Goal: Transaction & Acquisition: Purchase product/service

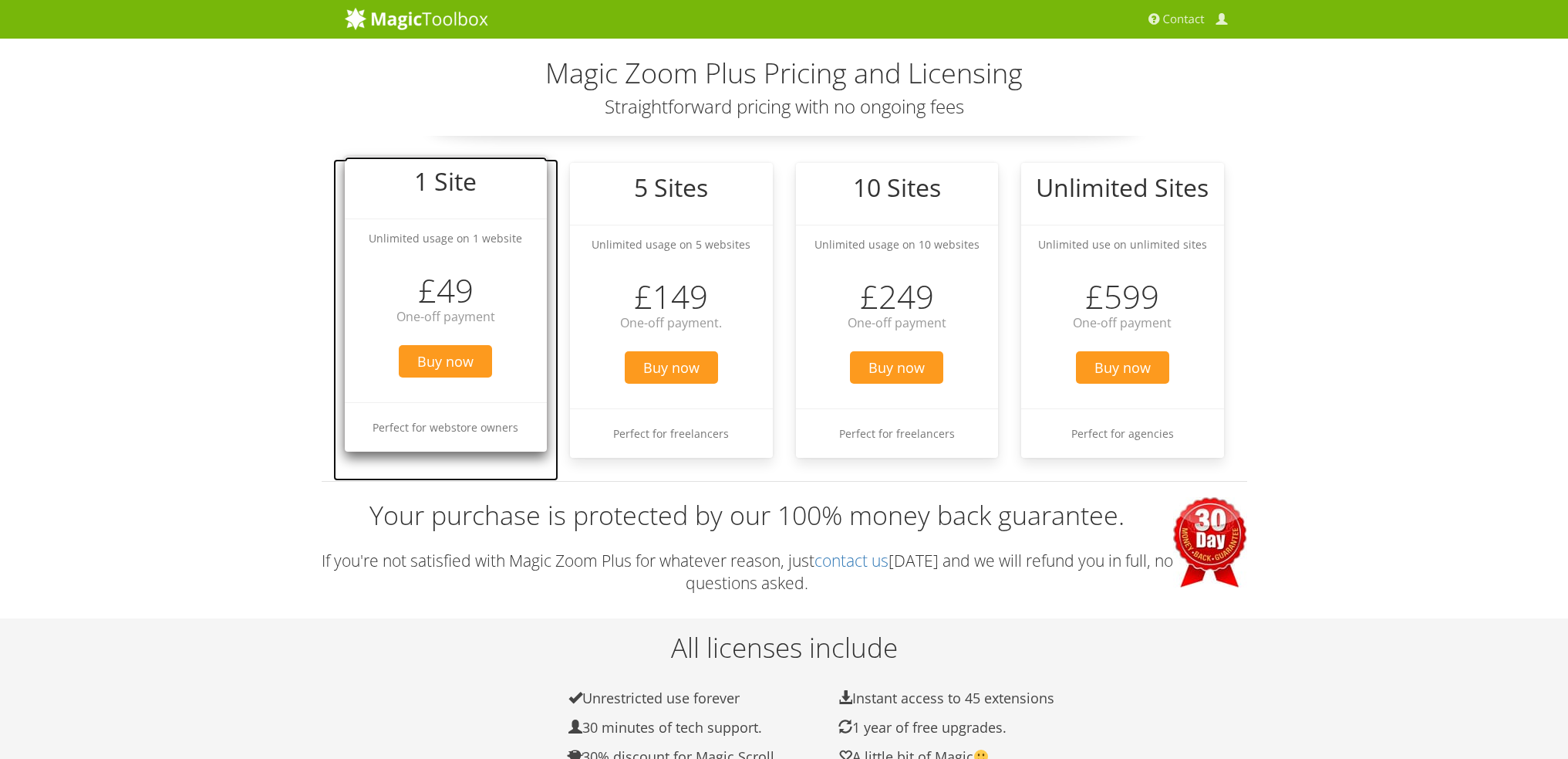
click at [469, 196] on big "1 Site" at bounding box center [446, 181] width 62 height 33
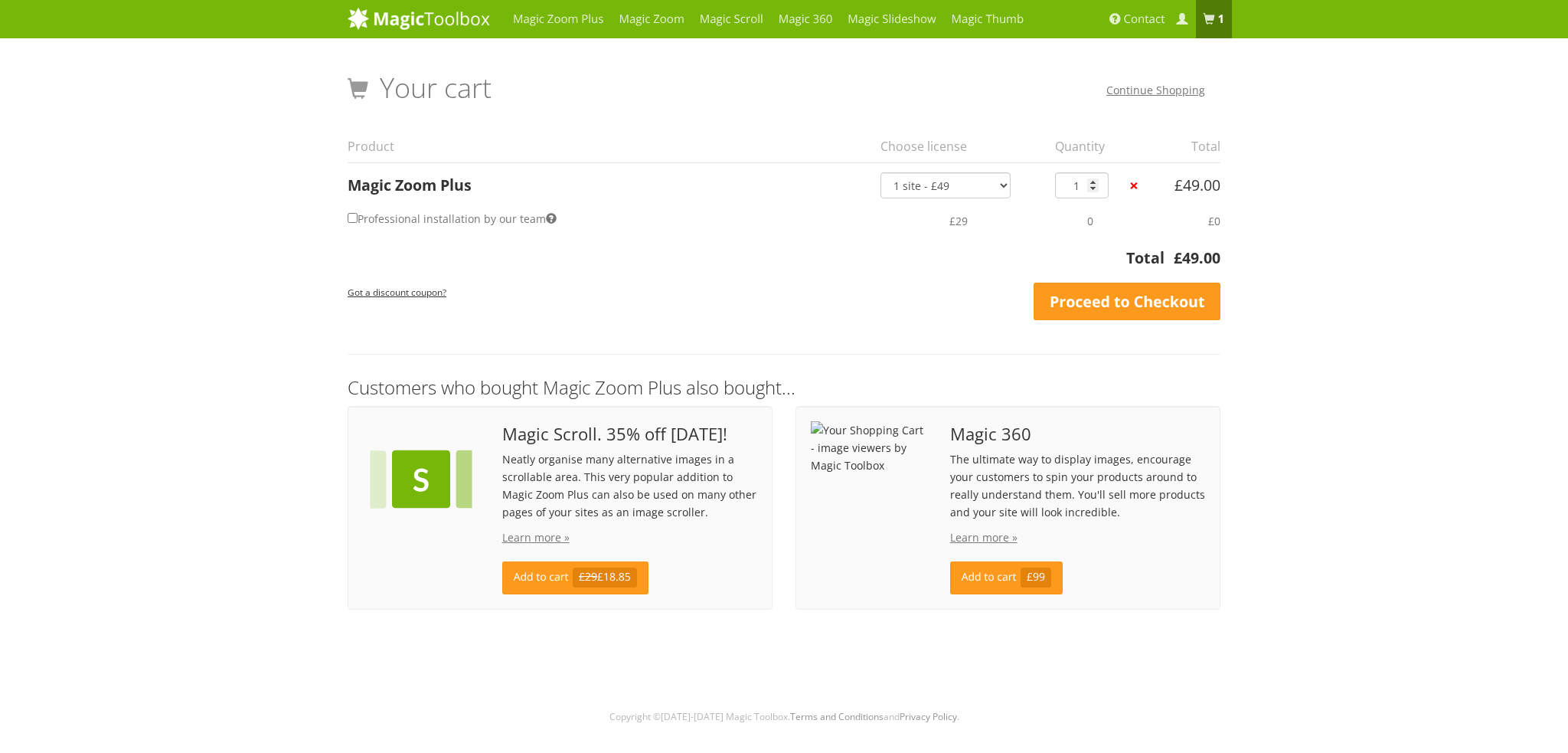
click at [627, 99] on div "Your cart Continue Shopping" at bounding box center [784, 89] width 872 height 34
click at [570, 20] on link "Magic Zoom Plus" at bounding box center [558, 19] width 106 height 38
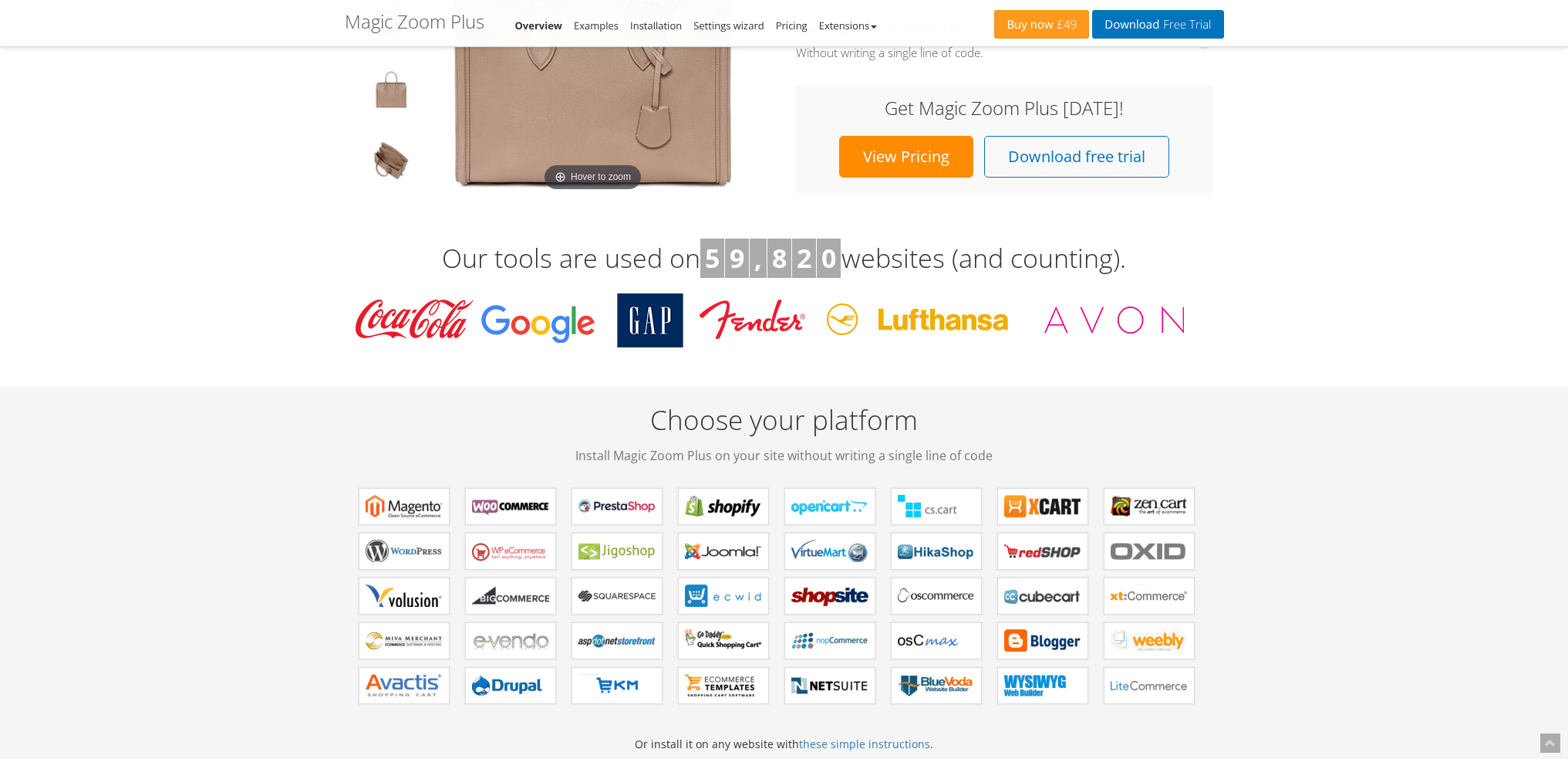
scroll to position [463, 0]
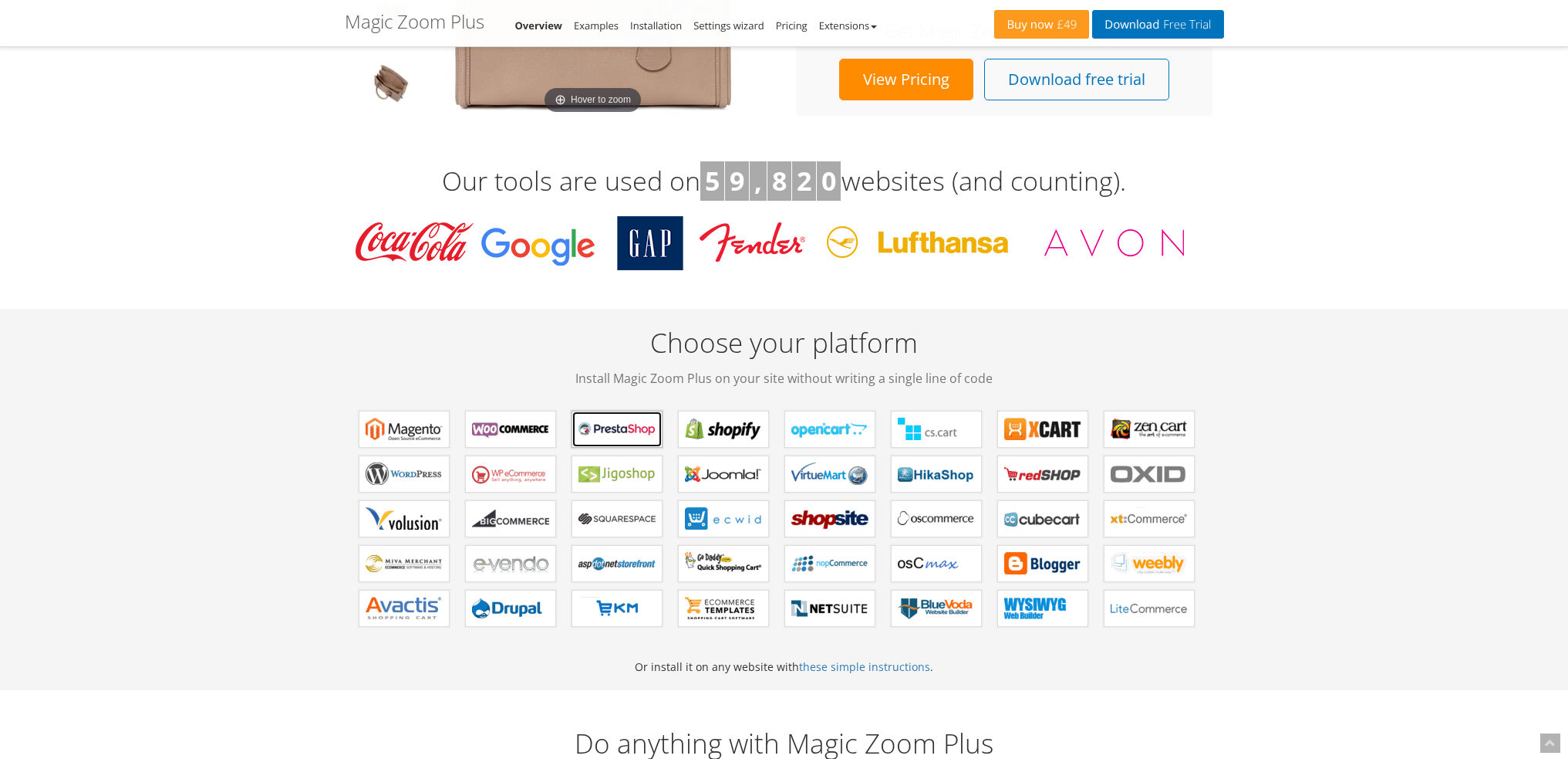
click at [620, 421] on b "Magic Zoom Plus for PrestaShop" at bounding box center [617, 429] width 77 height 23
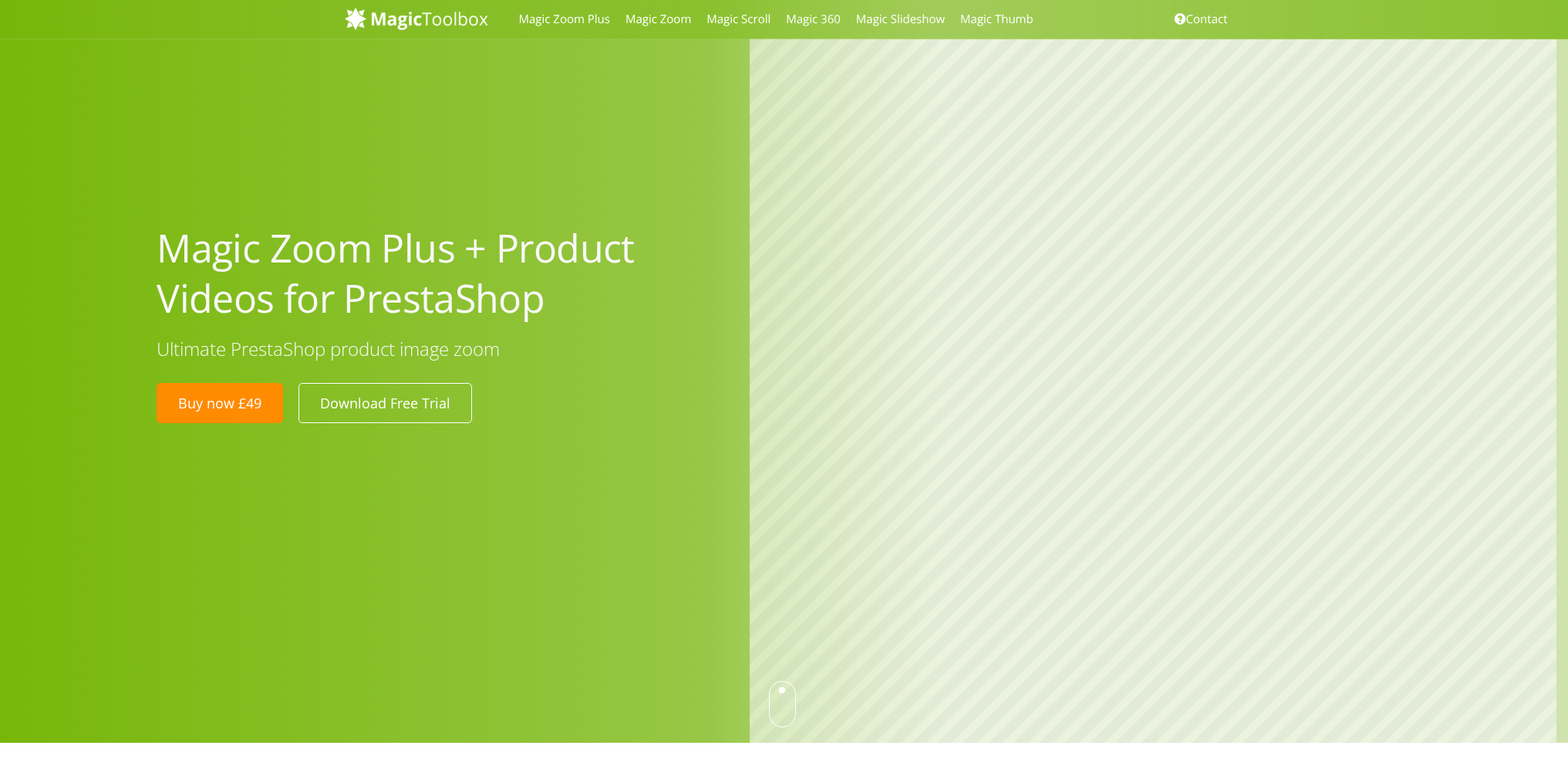
click at [247, 412] on link "Buy now £49" at bounding box center [220, 402] width 126 height 40
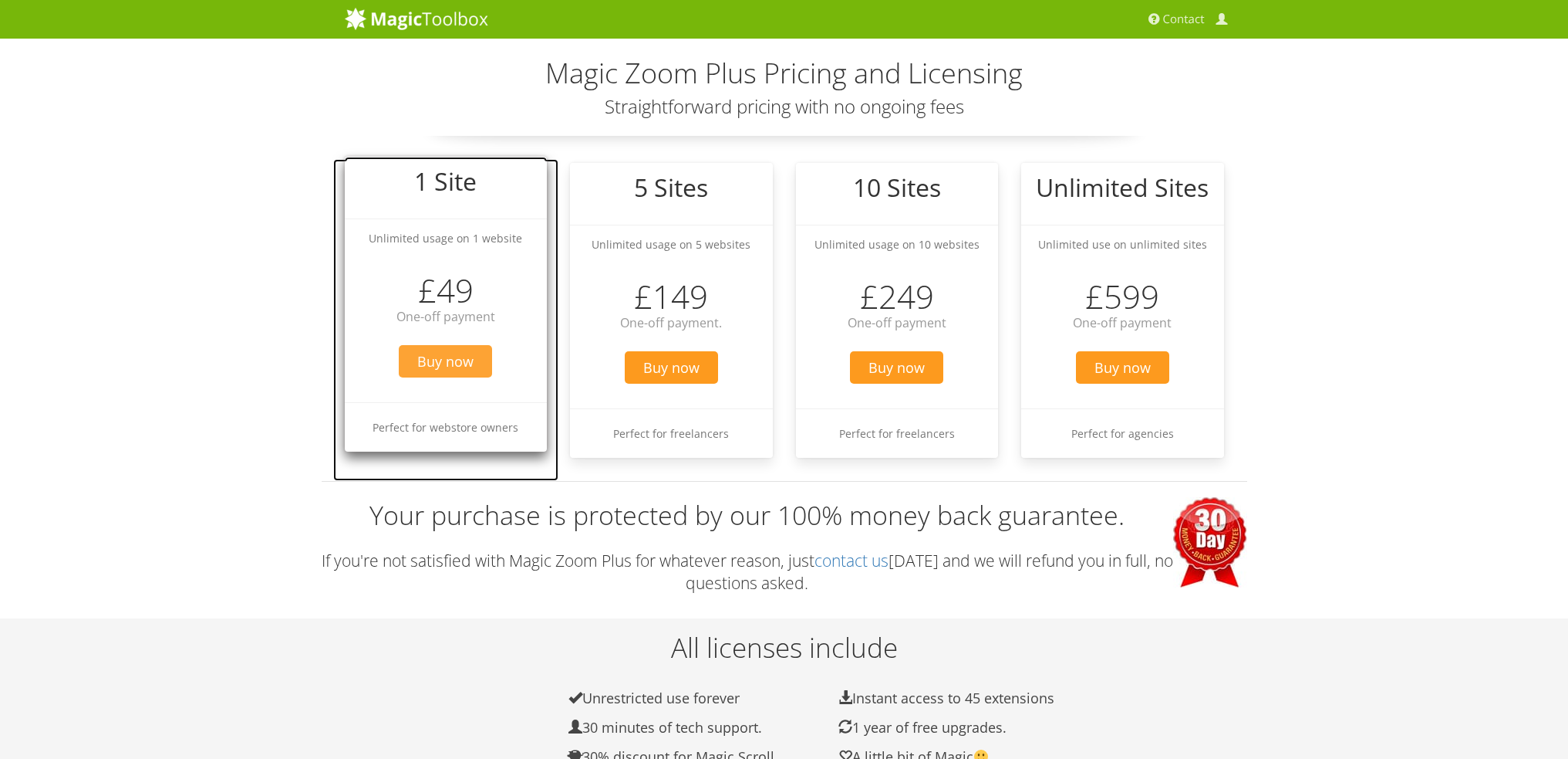
click at [477, 361] on span "Buy now" at bounding box center [446, 361] width 93 height 33
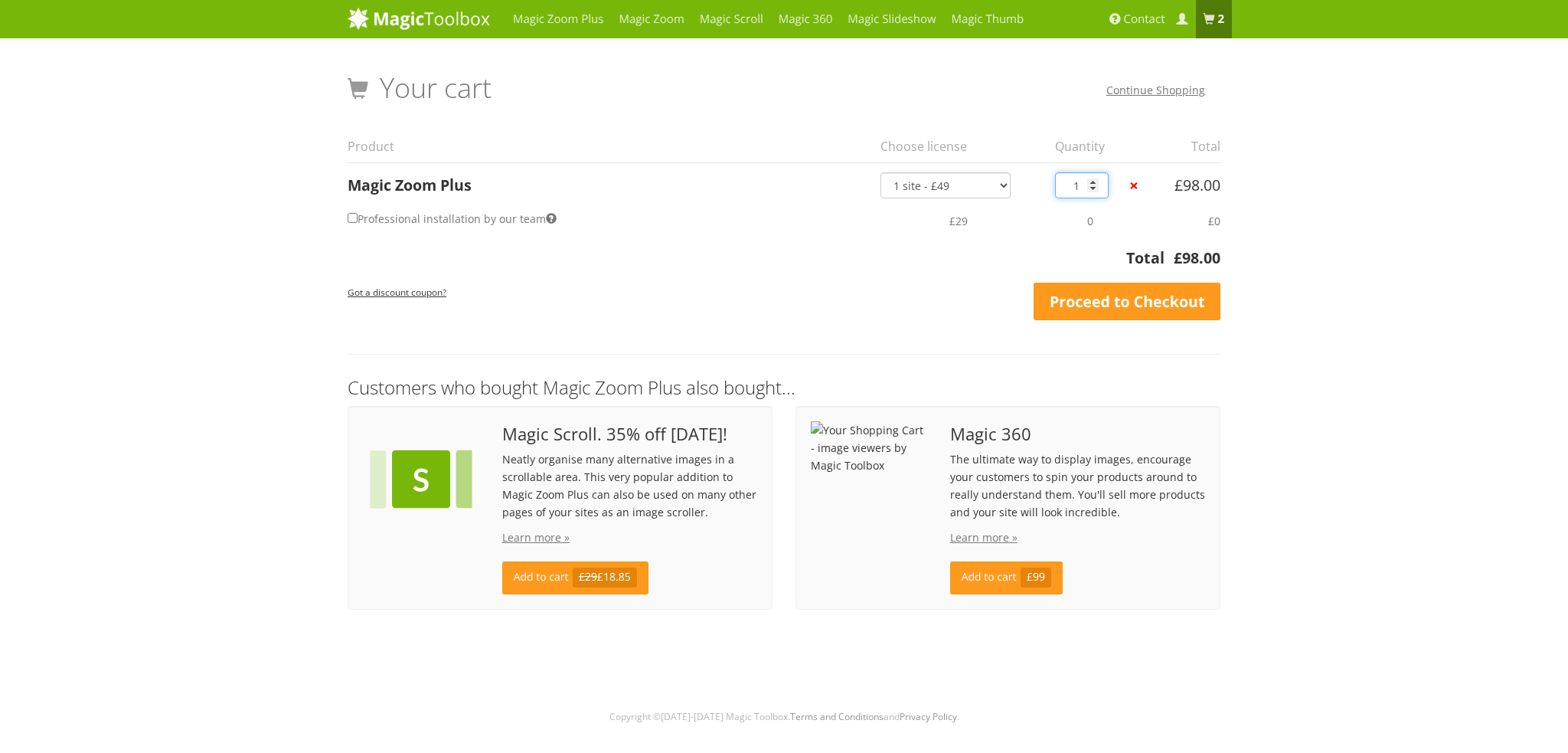
type input "1"
click at [1093, 188] on input "1" at bounding box center [1082, 185] width 54 height 26
click at [1178, 24] on span at bounding box center [1181, 20] width 11 height 11
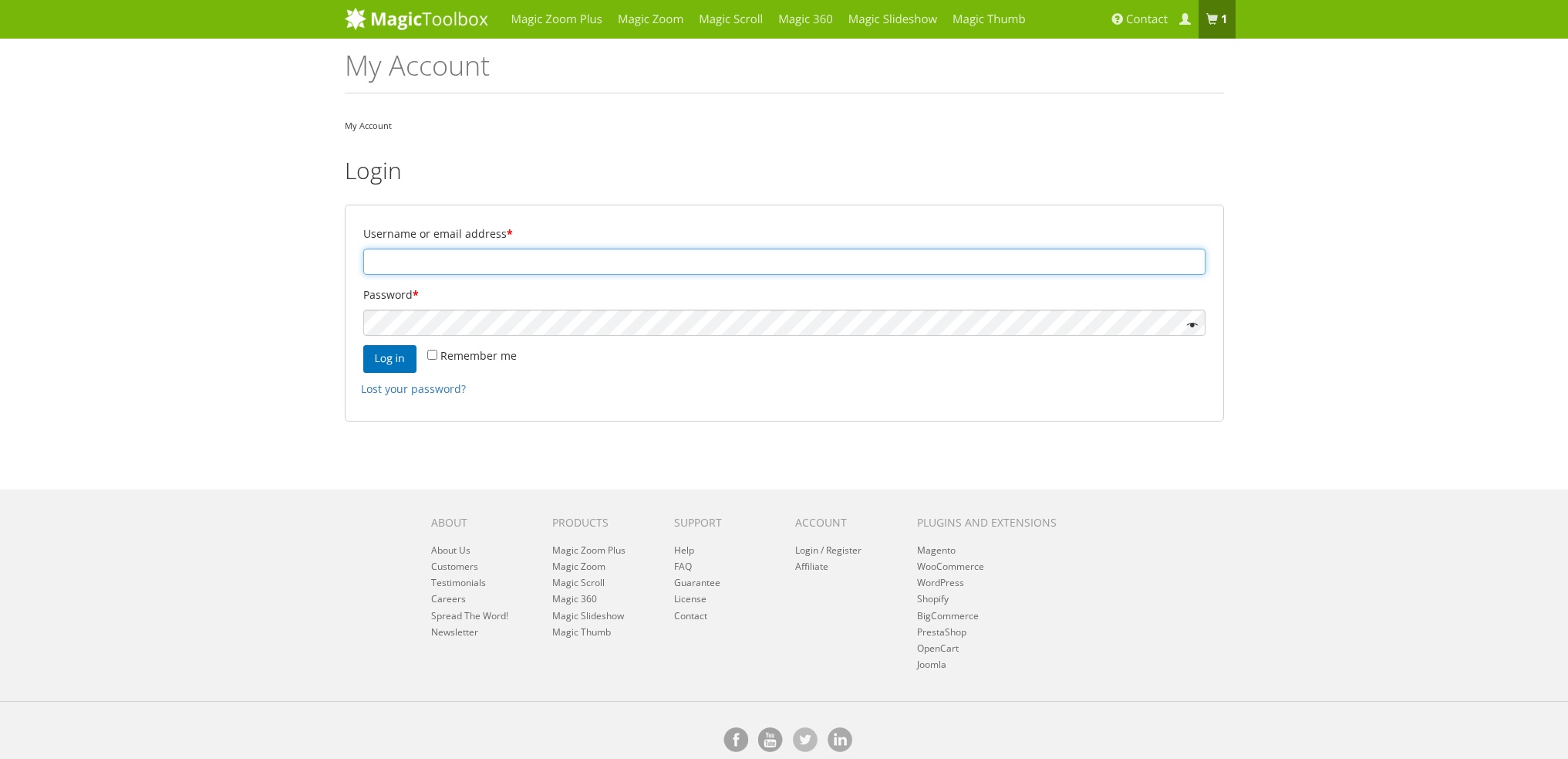
click at [610, 258] on input "Username or email address *" at bounding box center [785, 261] width 842 height 26
type input "epsilongr@gmail.com"
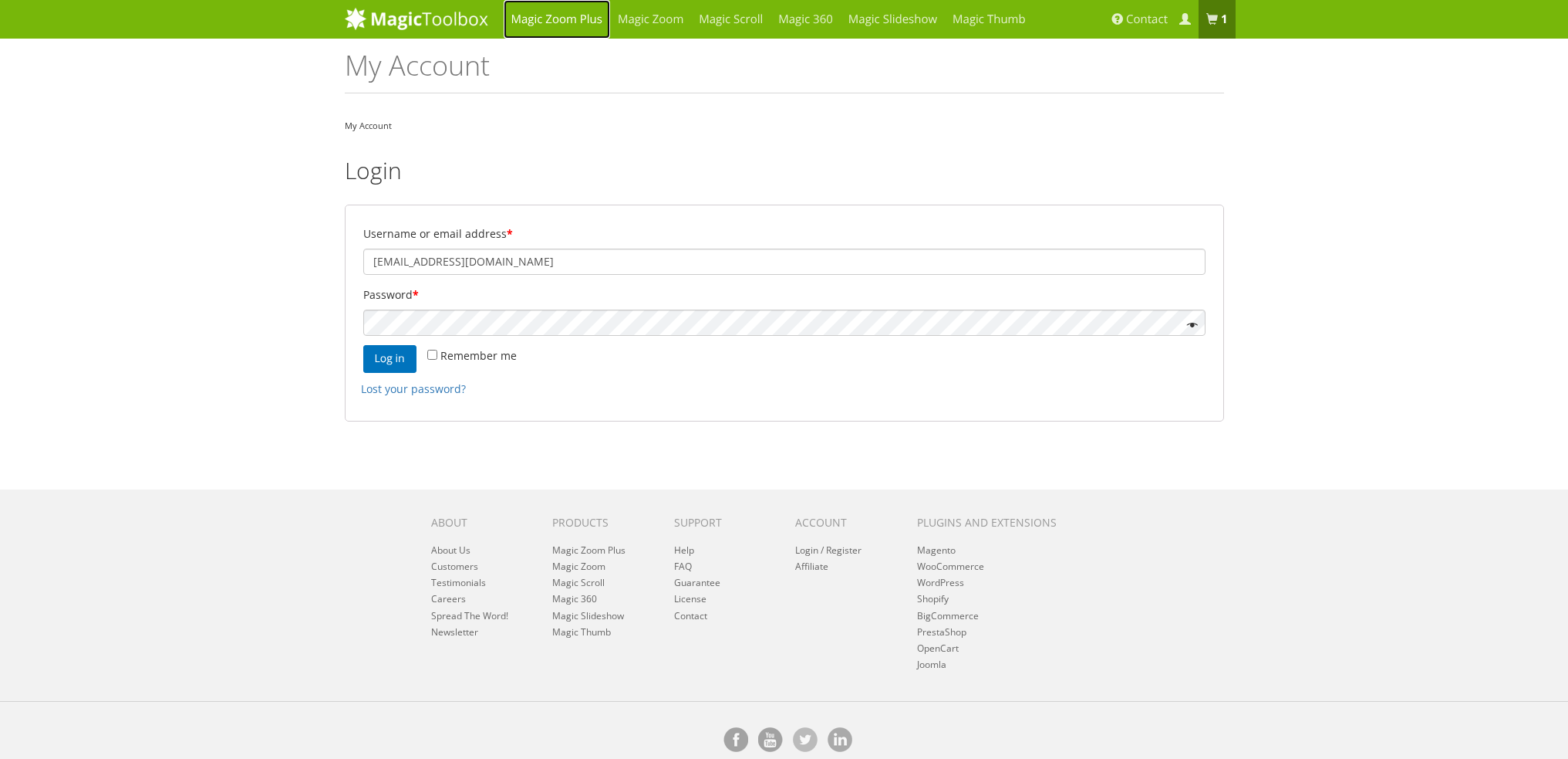
click at [576, 20] on link "Magic Zoom Plus" at bounding box center [557, 19] width 106 height 39
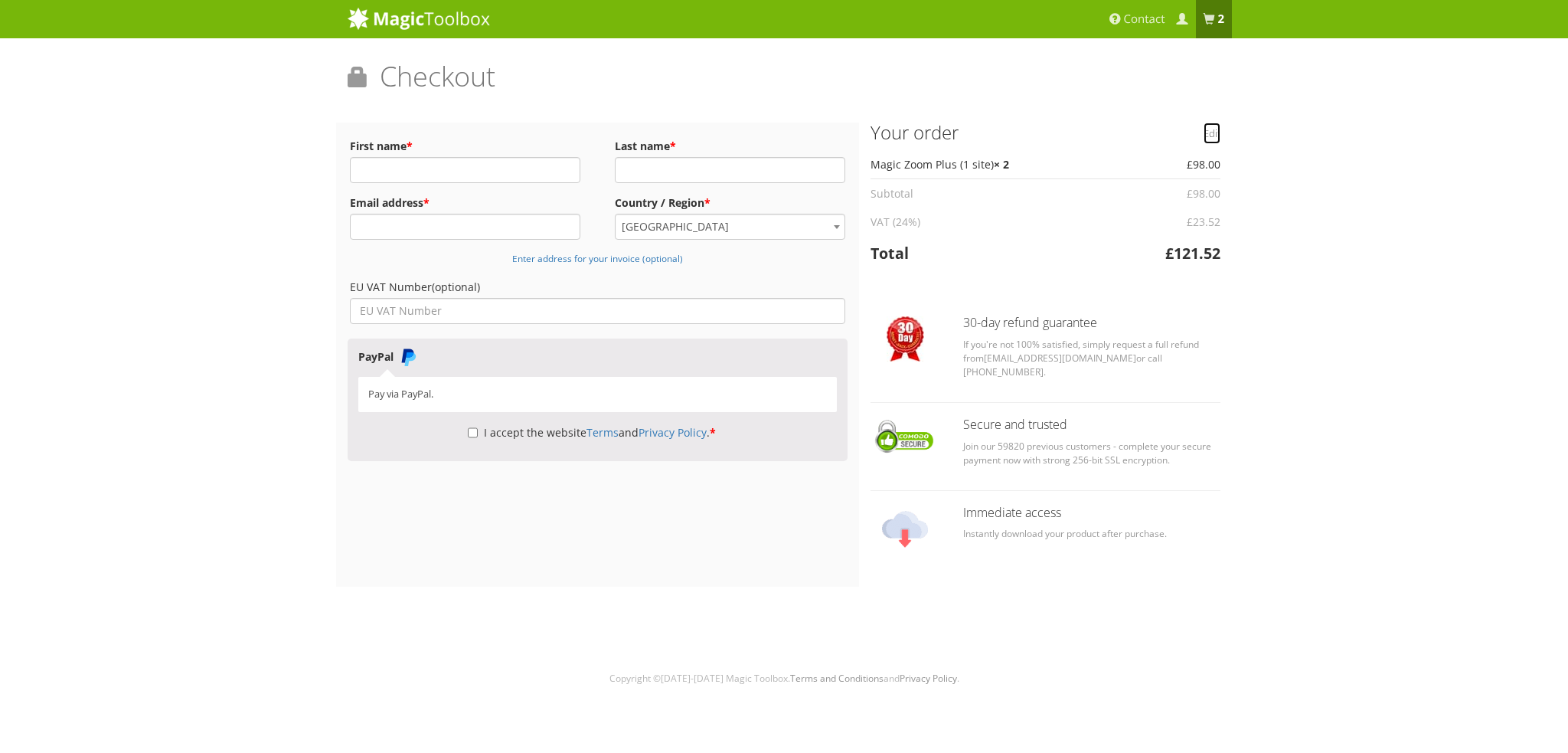
click at [1212, 133] on link "Edit" at bounding box center [1211, 133] width 17 height 21
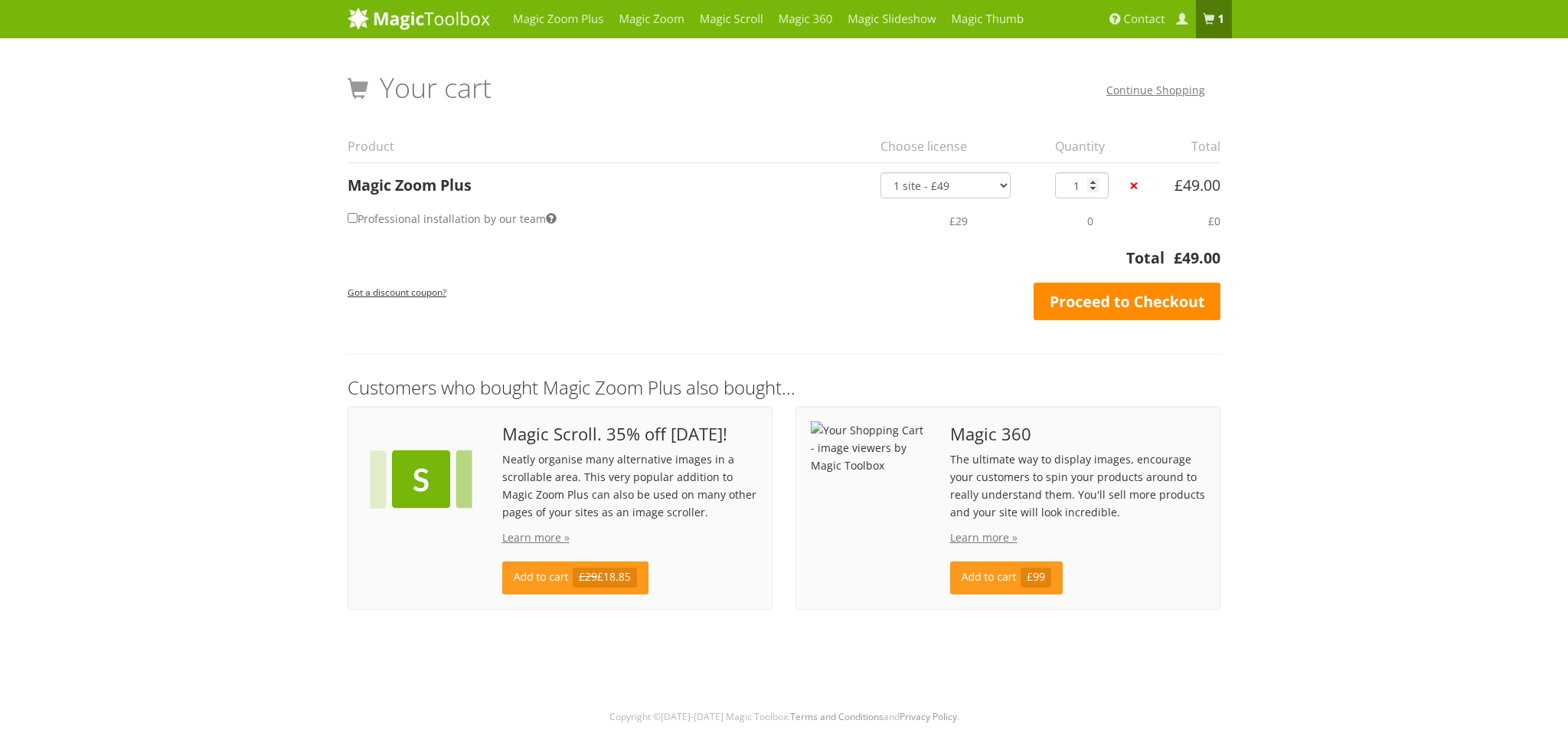
click at [1081, 302] on link "Proceed to Checkout" at bounding box center [1127, 301] width 187 height 38
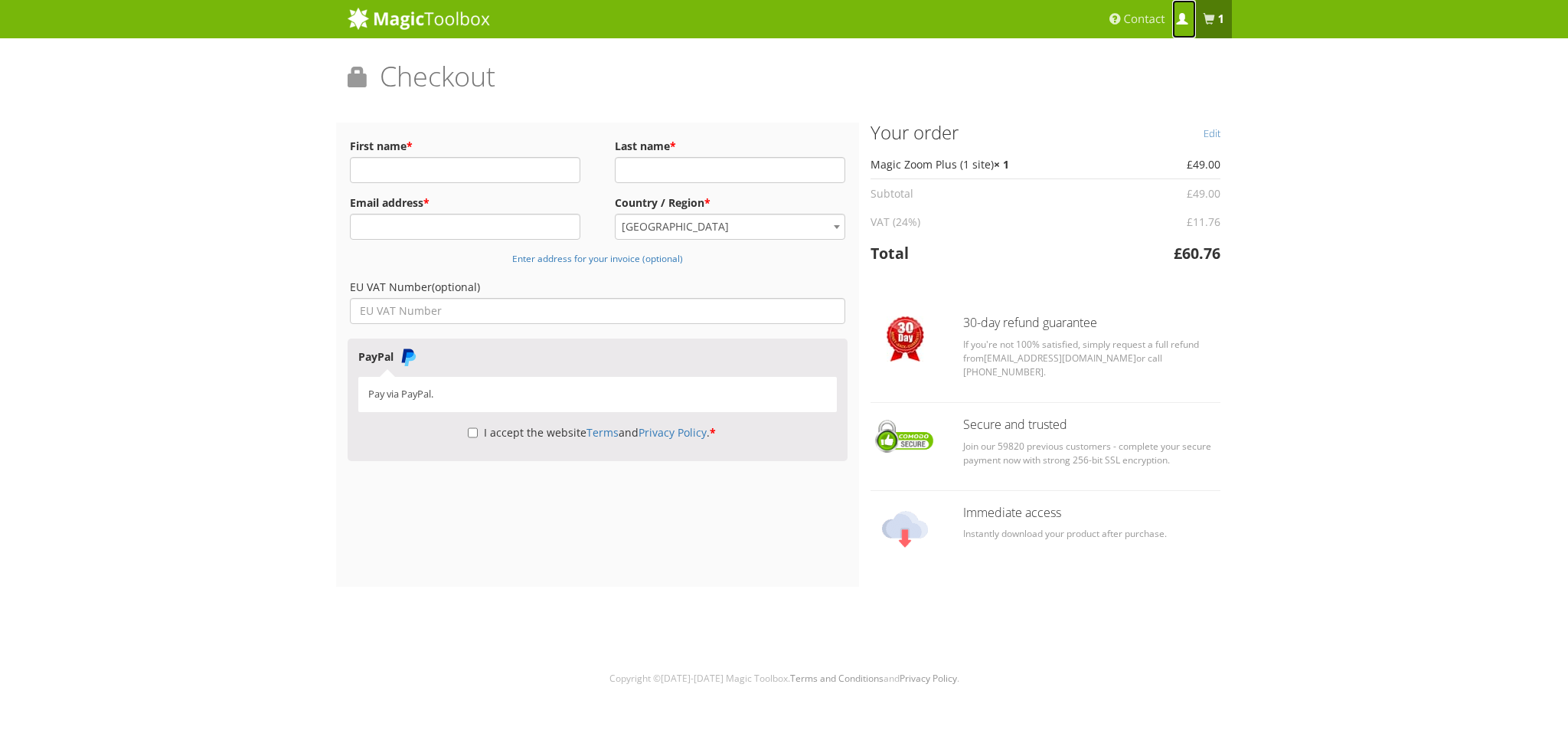
click at [1184, 19] on span at bounding box center [1181, 20] width 11 height 11
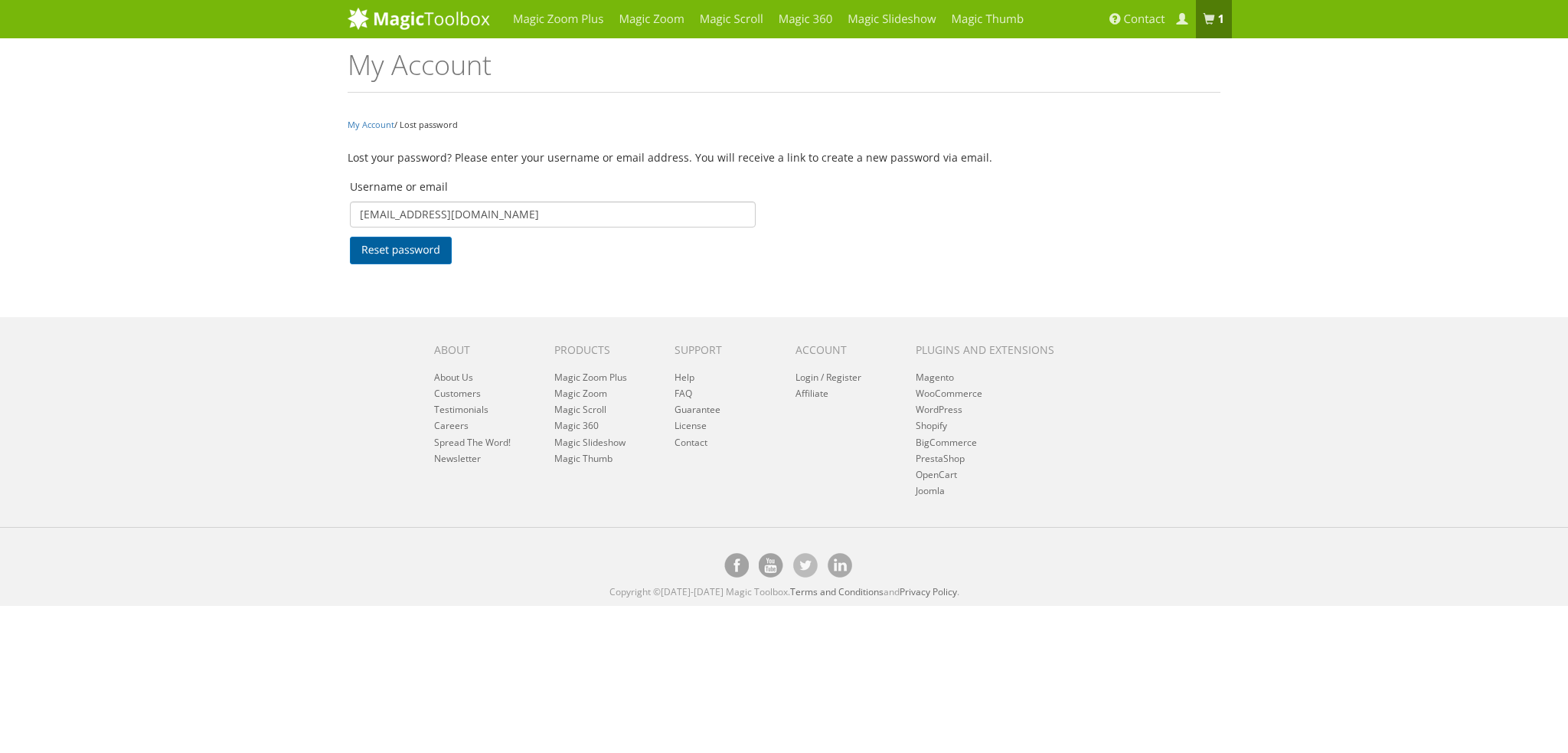
type input "[EMAIL_ADDRESS][DOMAIN_NAME]"
click at [437, 252] on button "Reset password" at bounding box center [400, 250] width 102 height 28
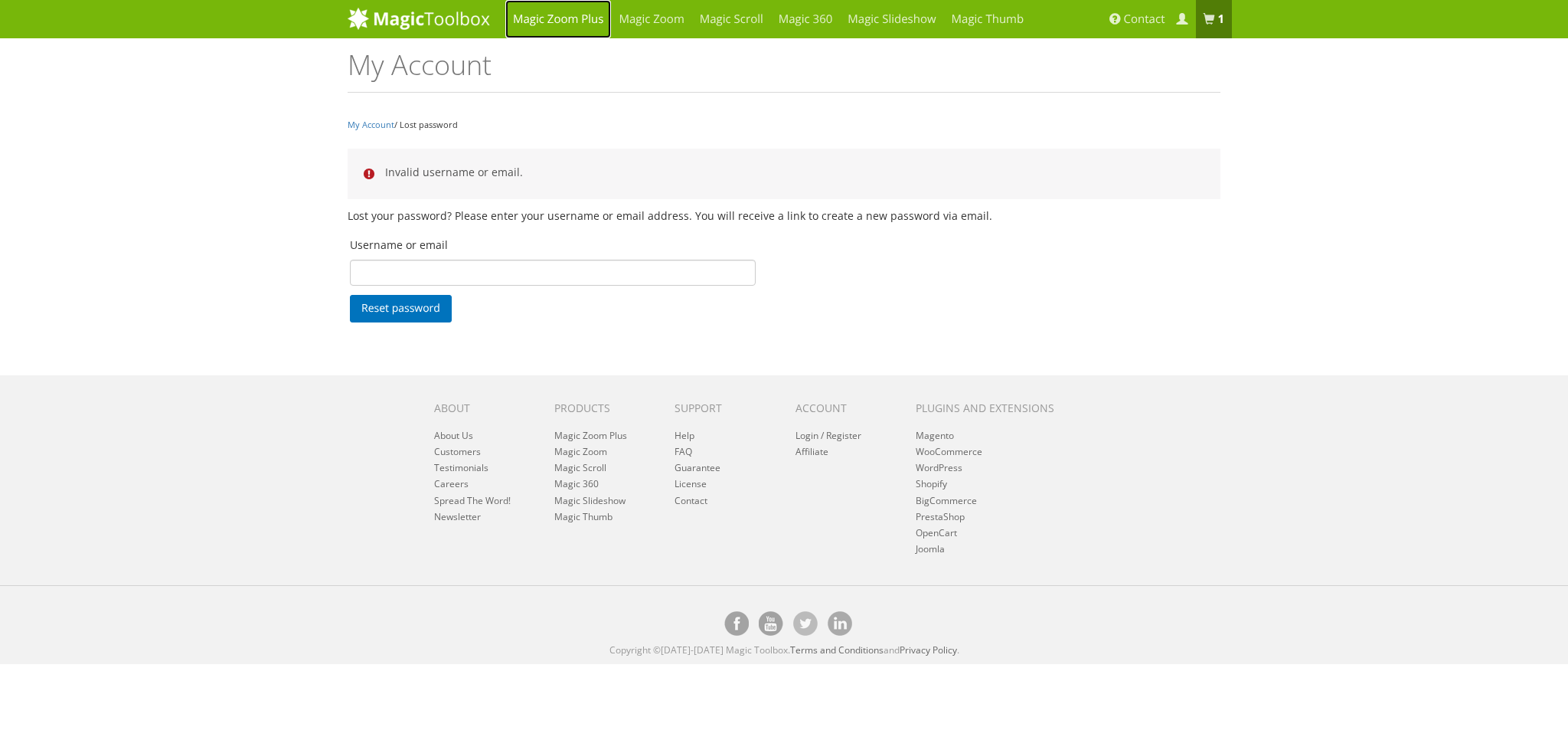
click at [541, 15] on link "Magic Zoom Plus" at bounding box center [558, 19] width 106 height 38
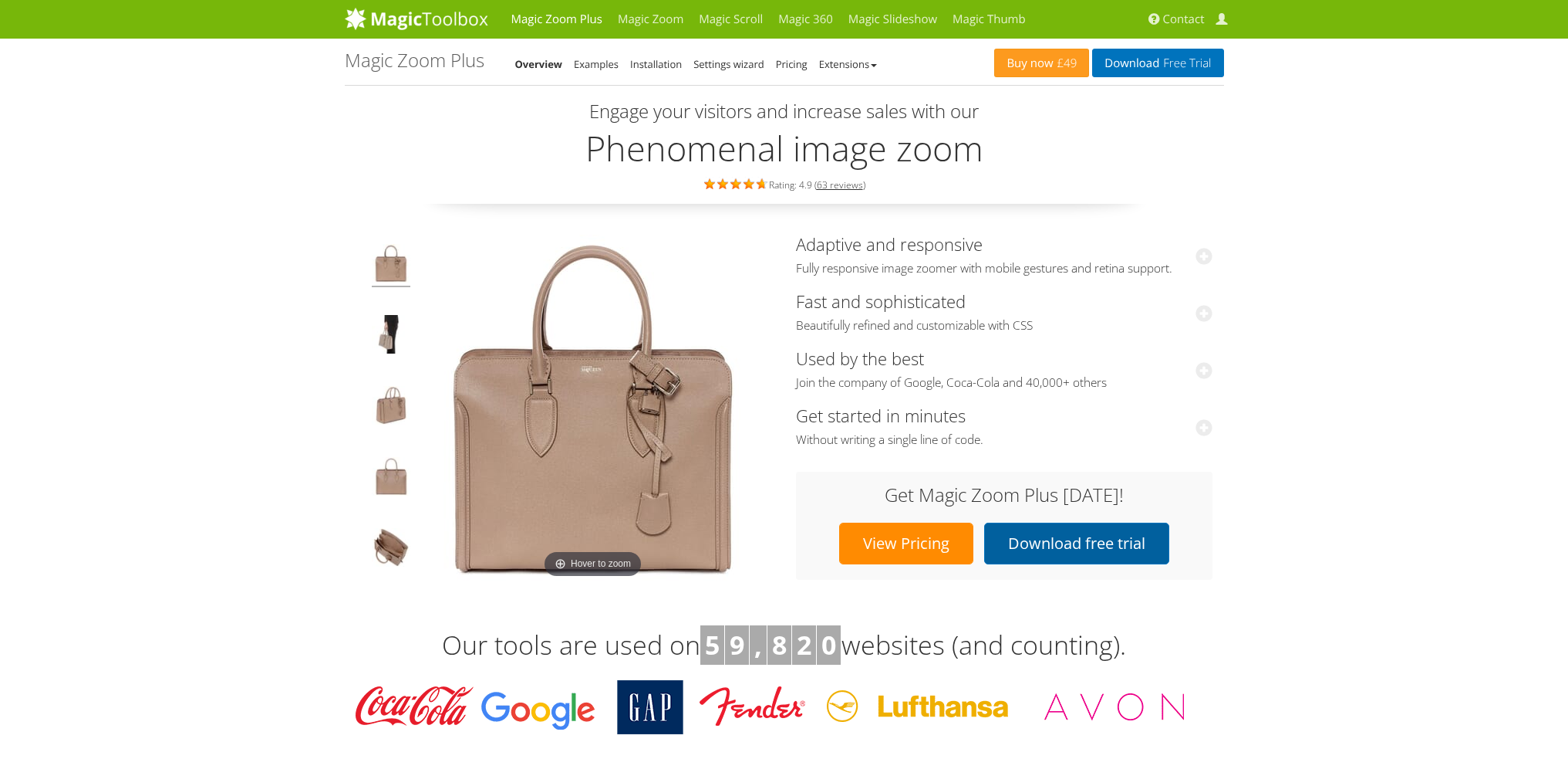
click at [1057, 546] on link "Download free trial" at bounding box center [1077, 543] width 185 height 42
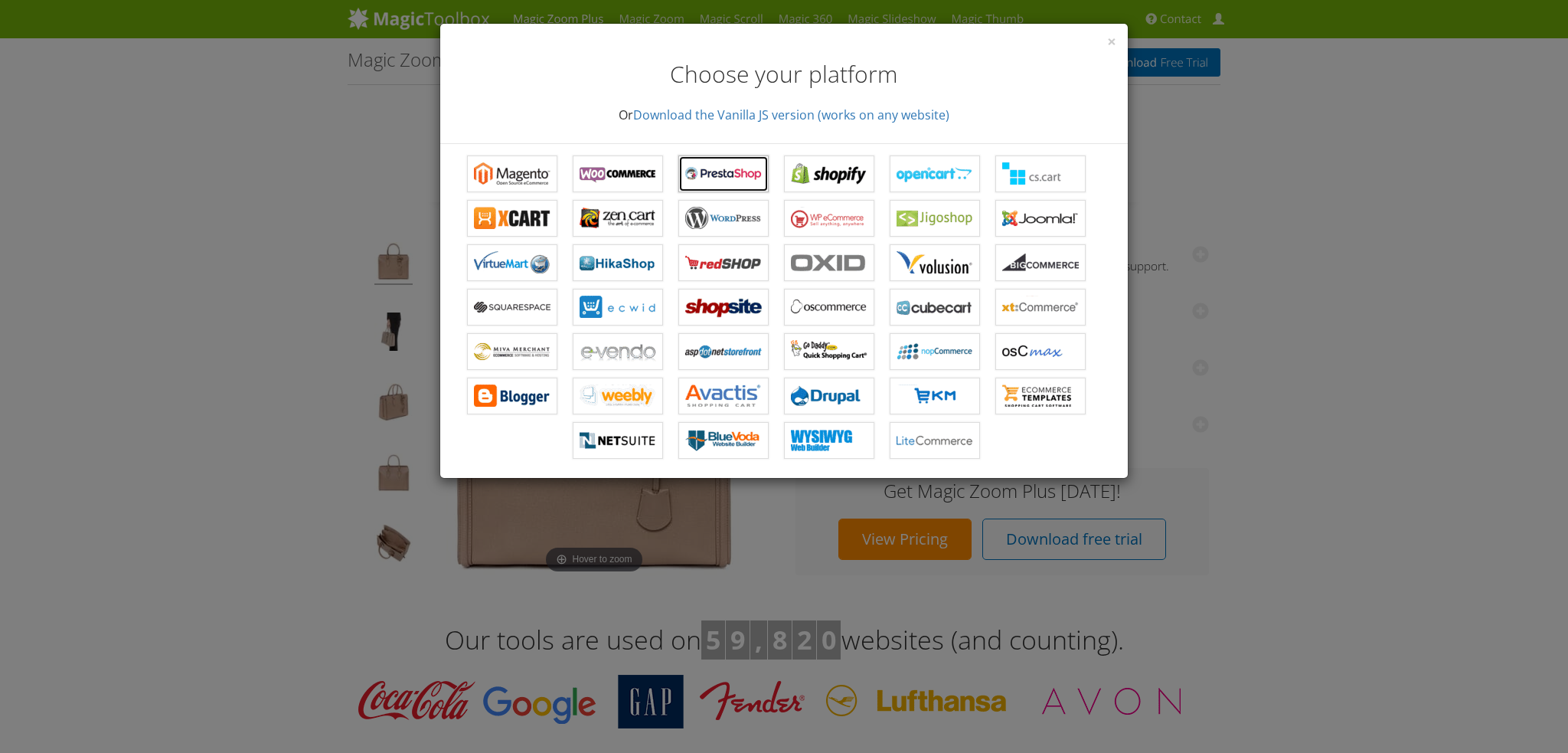
click at [728, 177] on b "Magic Zoom Plus for PrestaShop" at bounding box center [723, 174] width 76 height 23
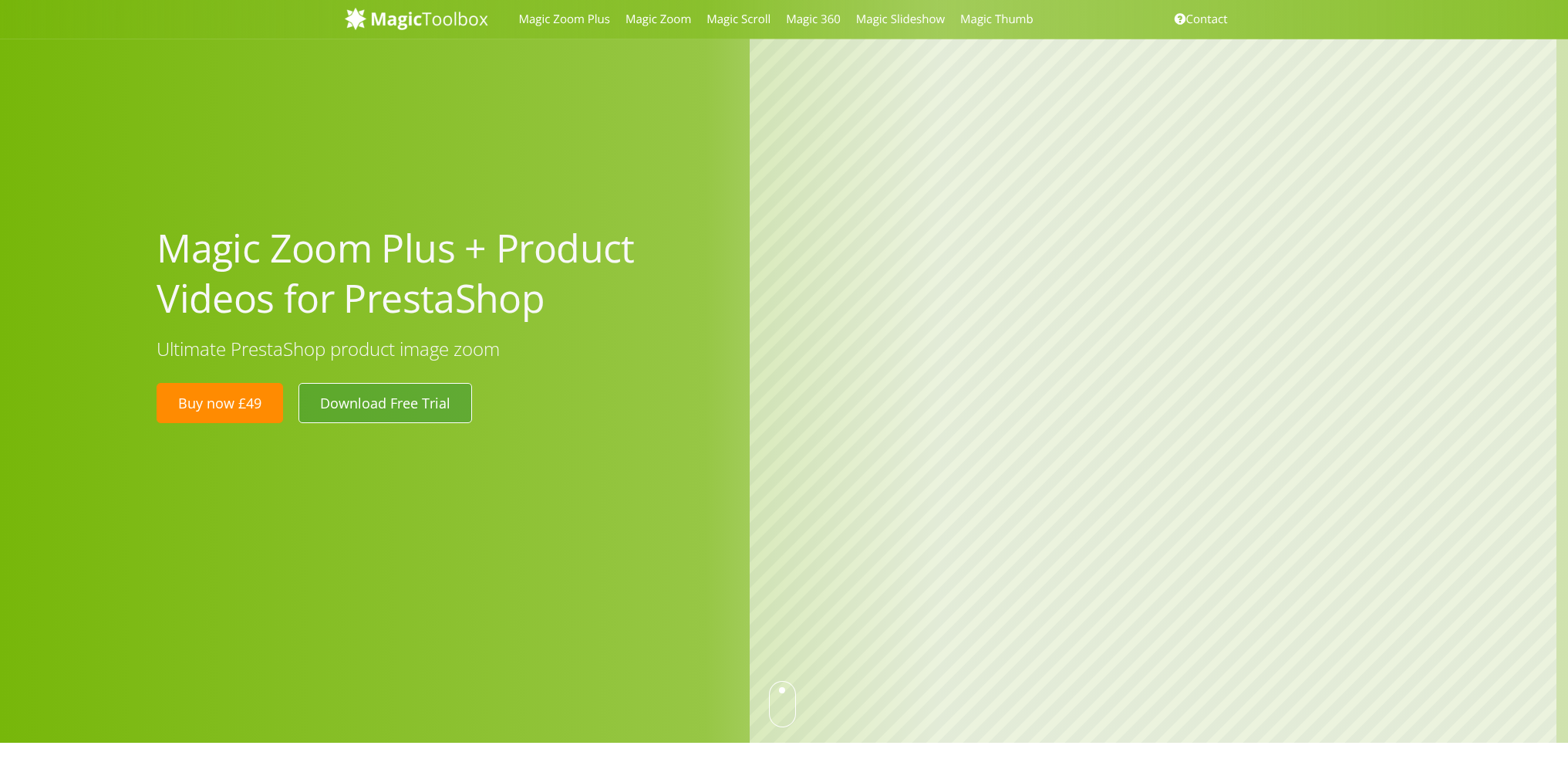
click at [410, 398] on link "Download Free Trial" at bounding box center [385, 402] width 174 height 40
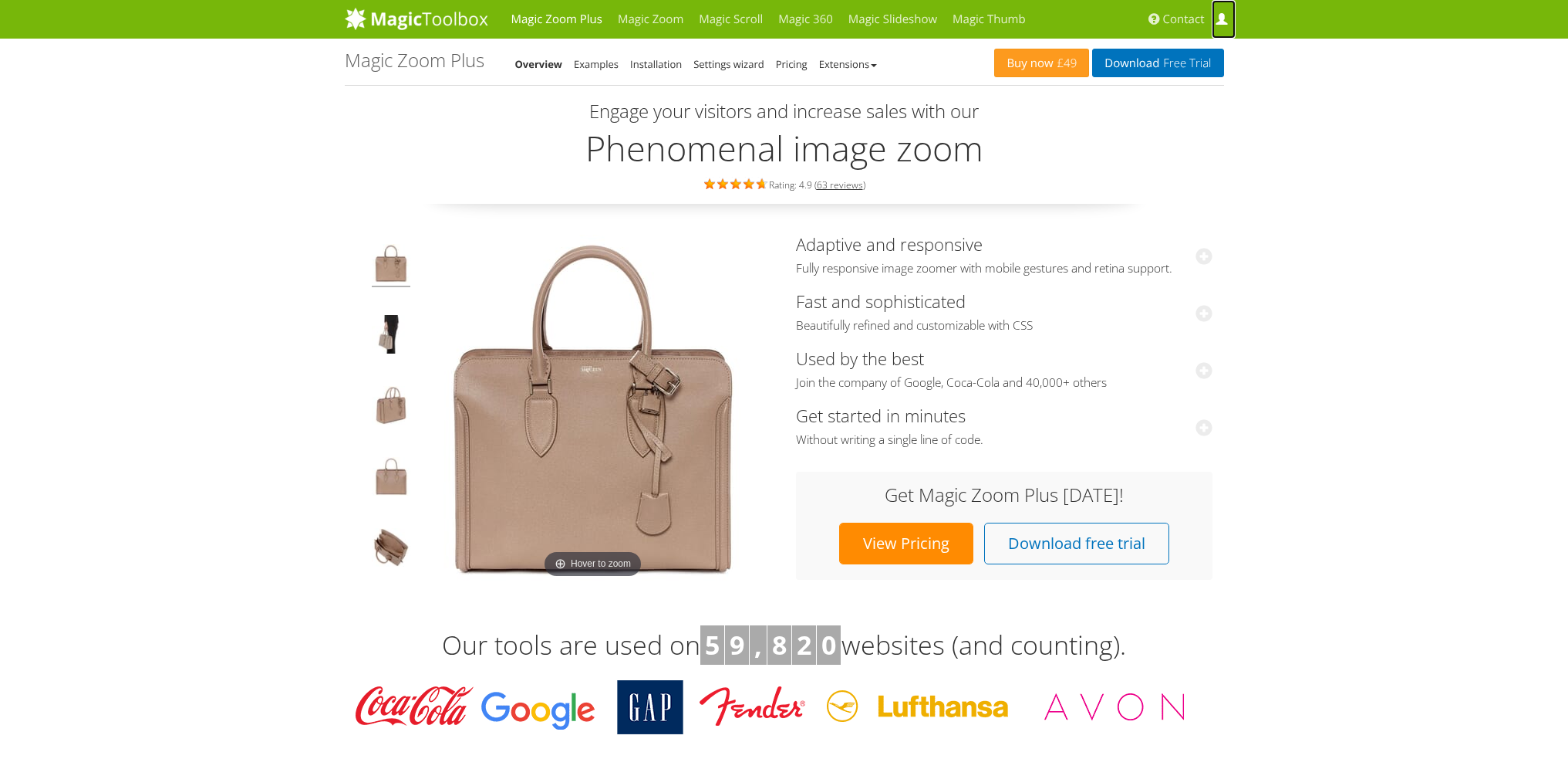
click at [1217, 16] on span at bounding box center [1221, 20] width 11 height 11
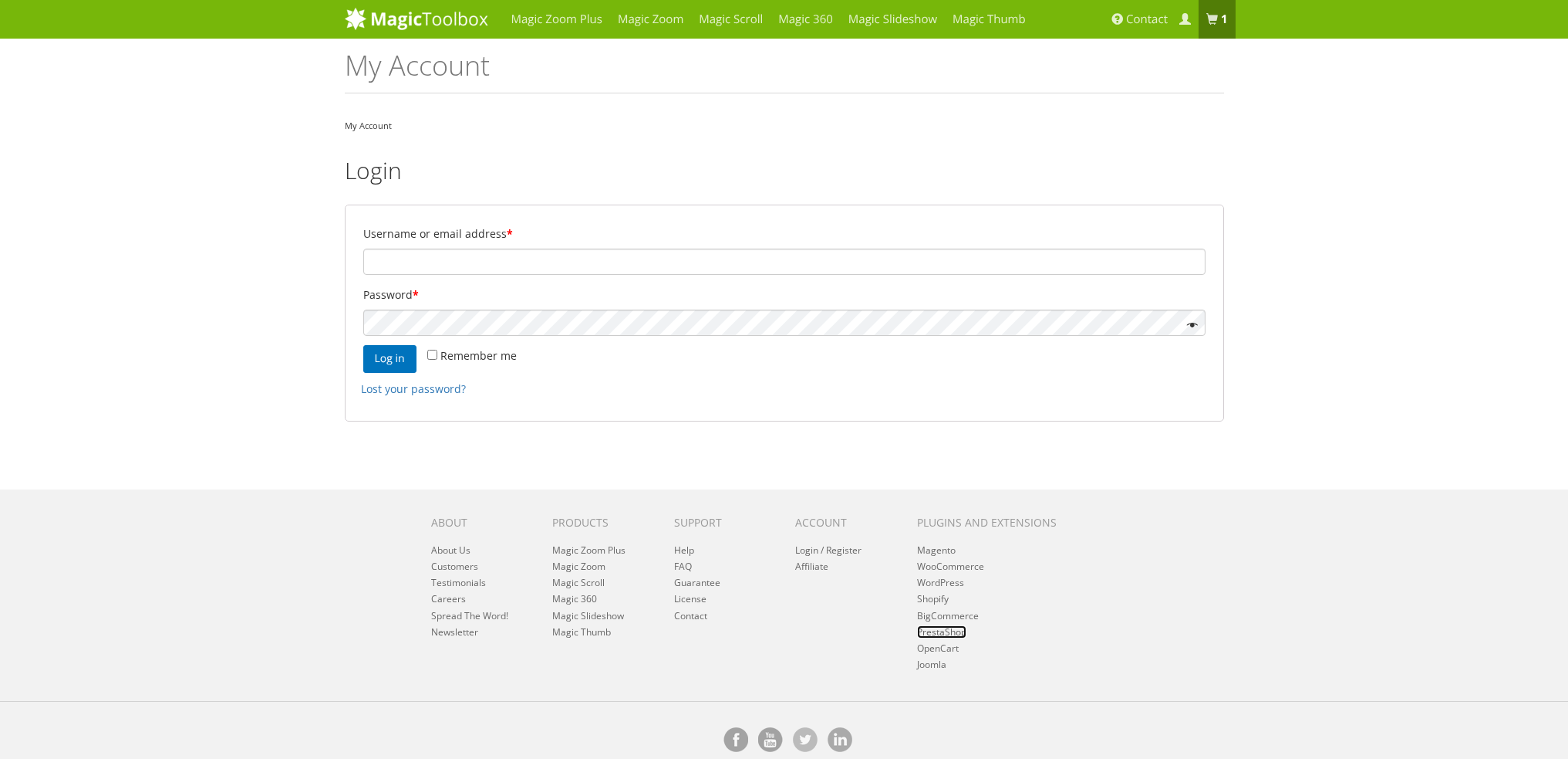
click at [963, 634] on link "PrestaShop" at bounding box center [942, 632] width 49 height 13
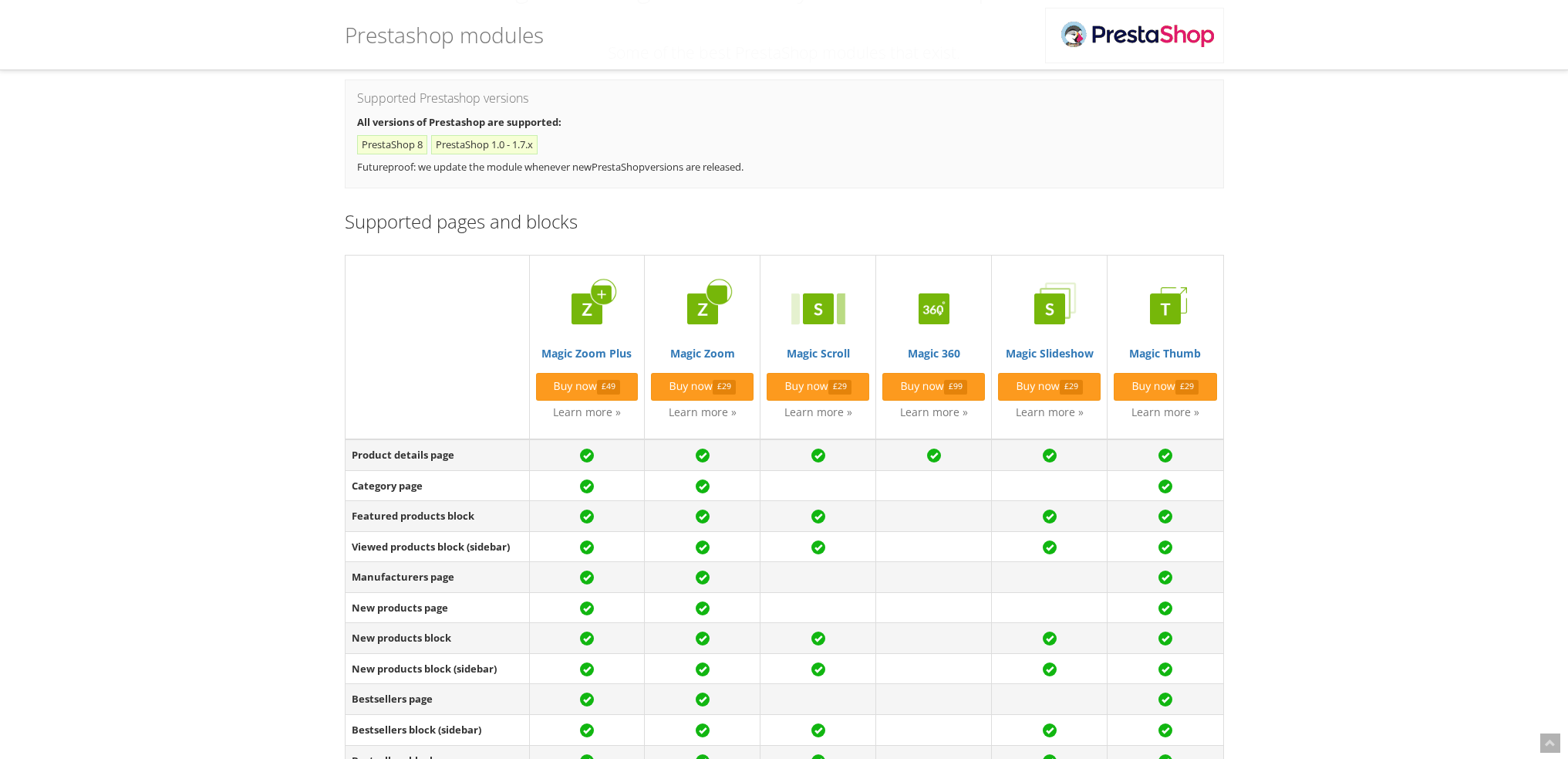
scroll to position [154, 0]
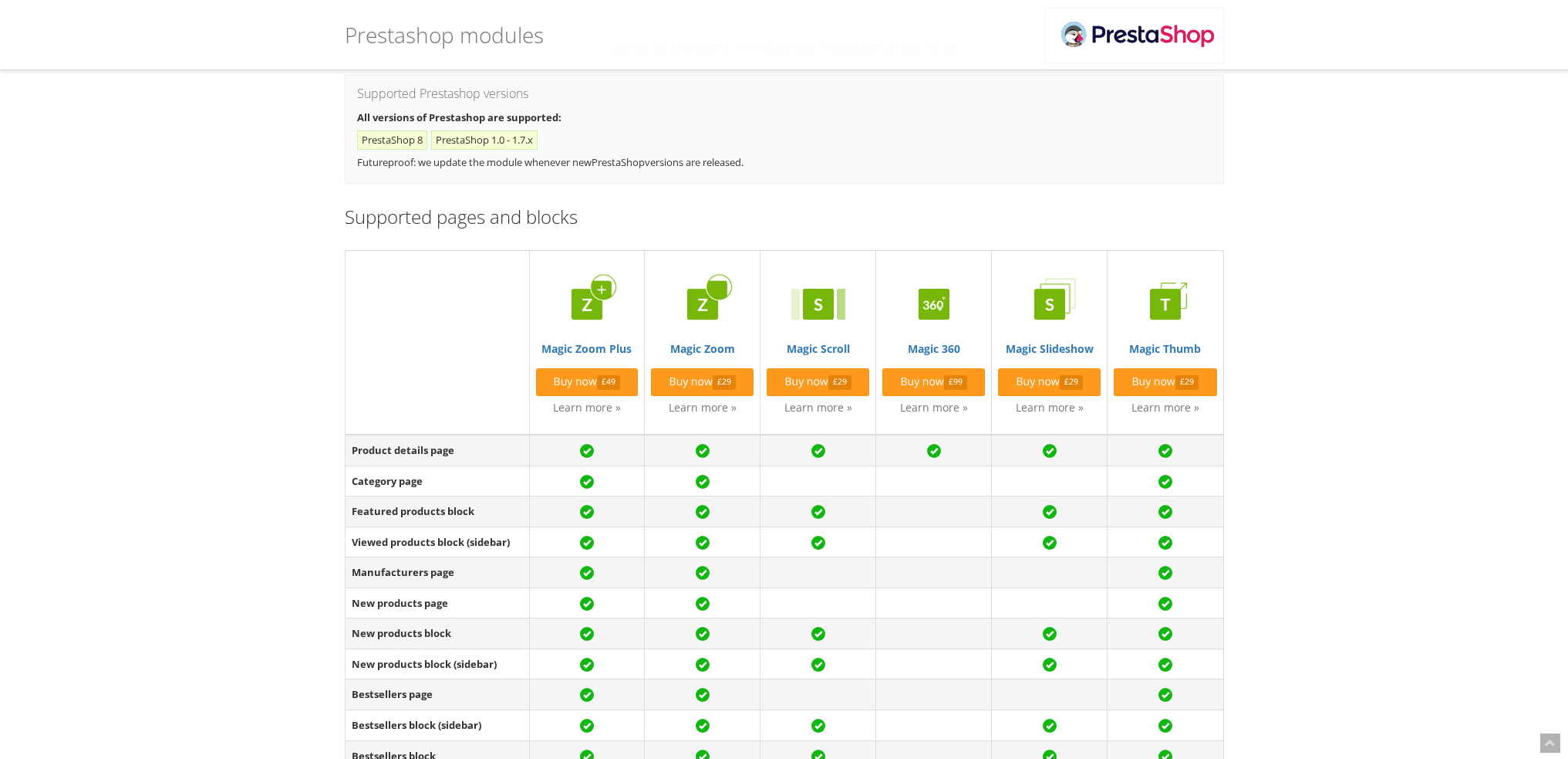
click at [474, 136] on li "PrestaShop 1.0 - 1.7.x" at bounding box center [484, 140] width 106 height 20
click at [406, 139] on li "PrestaShop 8" at bounding box center [392, 140] width 70 height 20
click at [587, 377] on link "Buy now £49" at bounding box center [587, 382] width 102 height 28
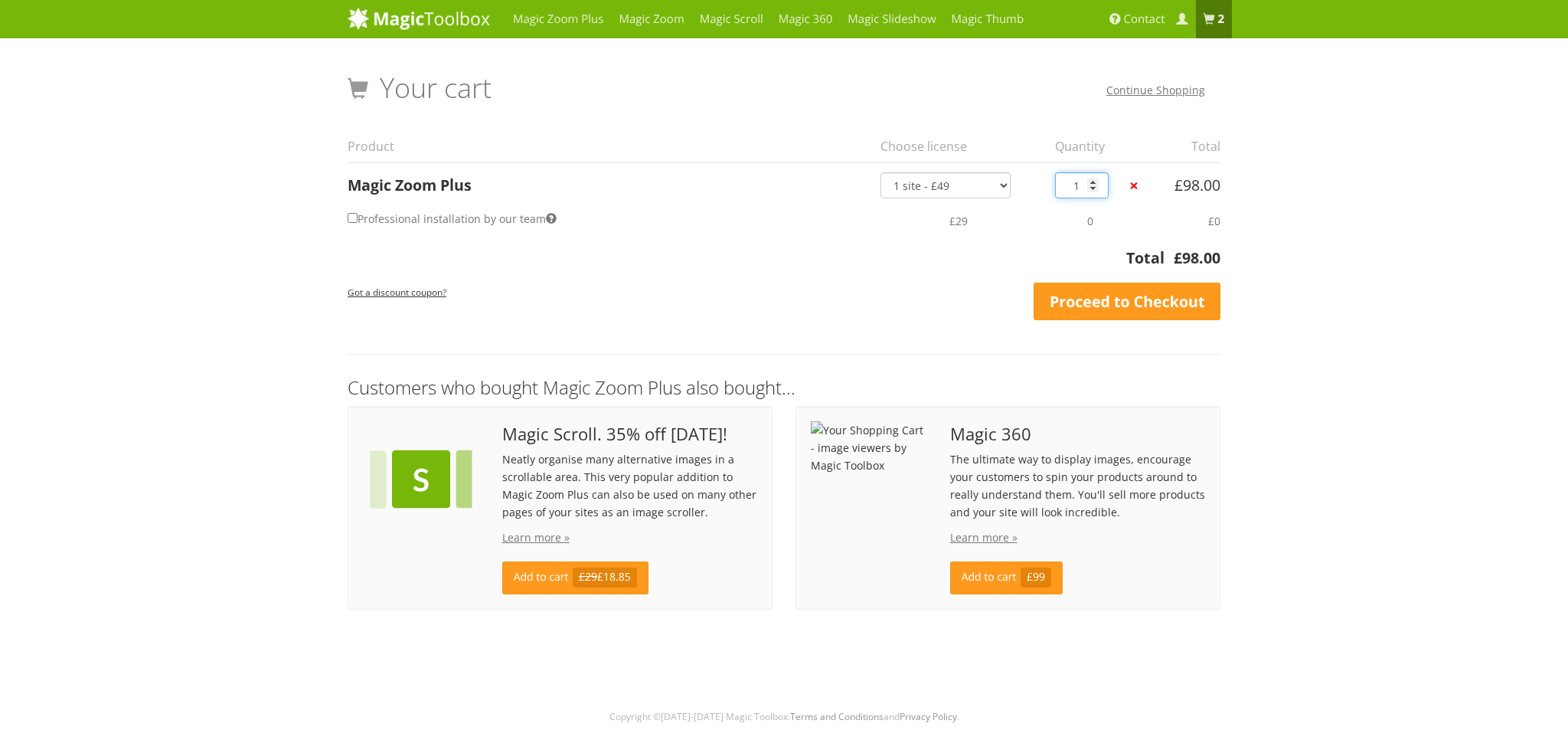
type input "1"
click at [1094, 188] on input "1" at bounding box center [1082, 185] width 54 height 26
click at [463, 219] on label "Professional installation by our team" at bounding box center [452, 218] width 209 height 22
click at [358, 219] on input "Professional installation by our team" at bounding box center [353, 218] width 10 height 10
checkbox input "true"
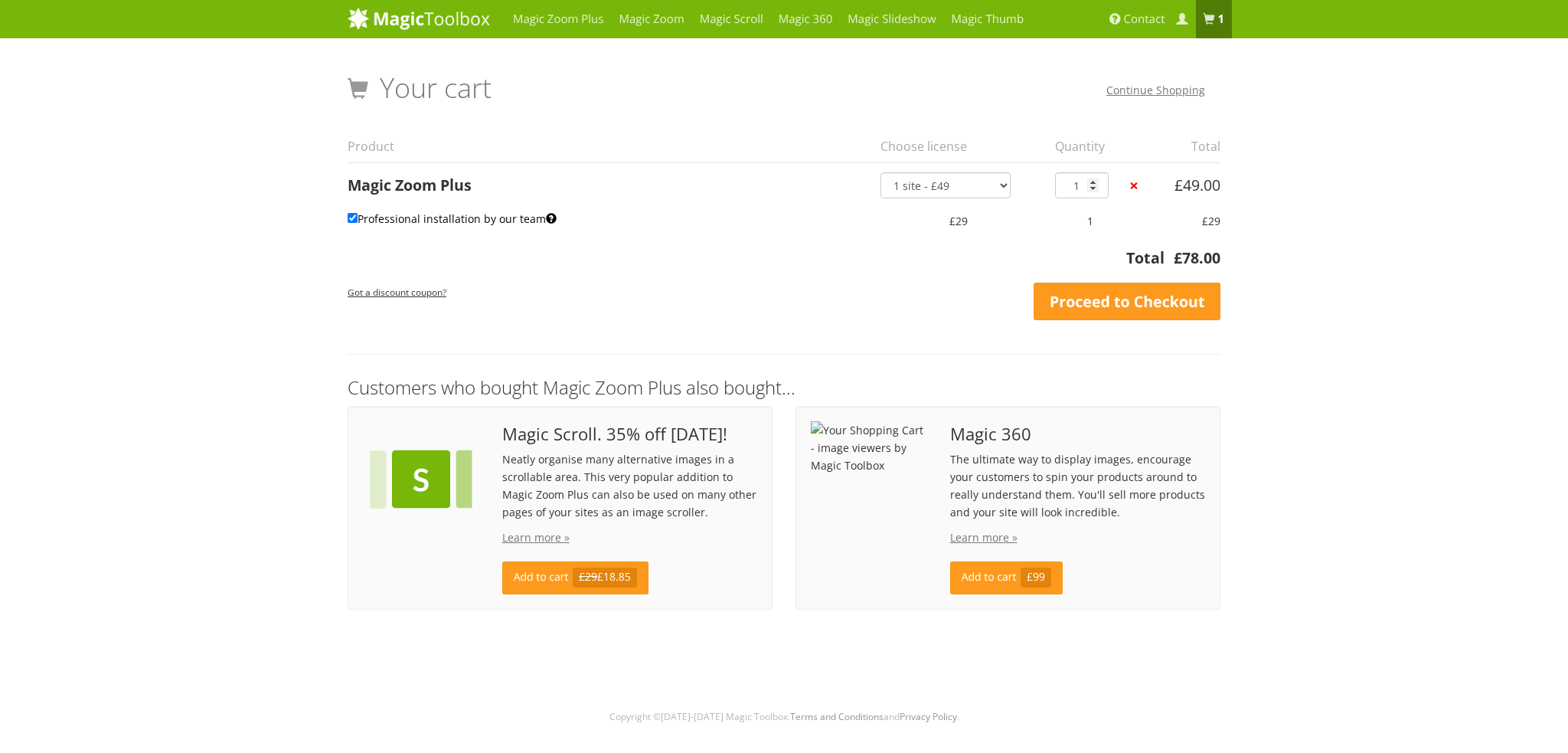
click at [463, 219] on label "Professional installation by our team" at bounding box center [452, 218] width 209 height 22
click at [358, 219] on input "Professional installation by our team" at bounding box center [353, 218] width 10 height 10
checkbox input "false"
click at [1153, 303] on link "Proceed to Checkout" at bounding box center [1127, 301] width 187 height 38
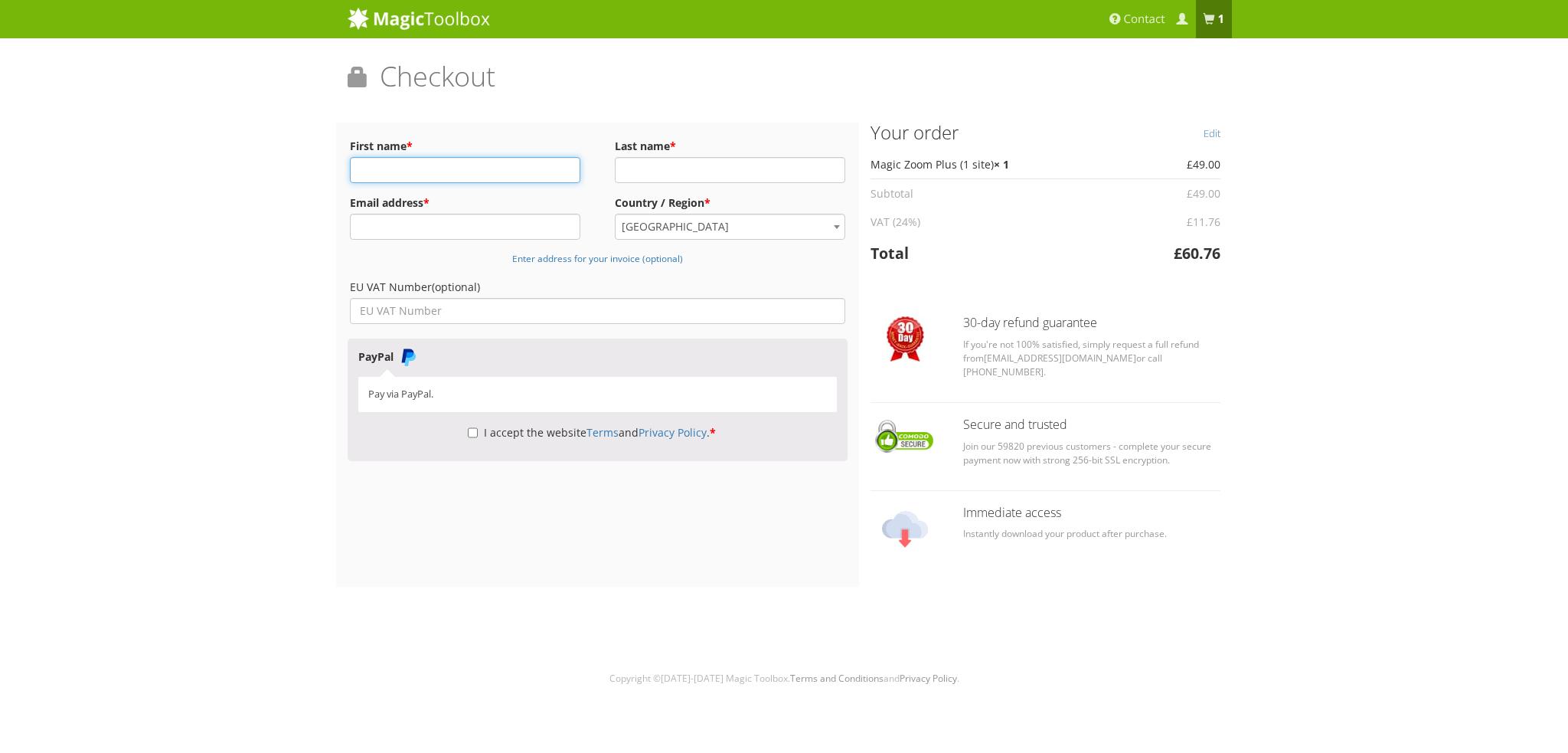
click at [467, 168] on input "First name *" at bounding box center [464, 170] width 230 height 26
type input "ANASTASIOS"
type input "KELIDIS"
click at [454, 226] on input "Email address *" at bounding box center [464, 227] width 230 height 26
type input "epsilongr@gmail.com"
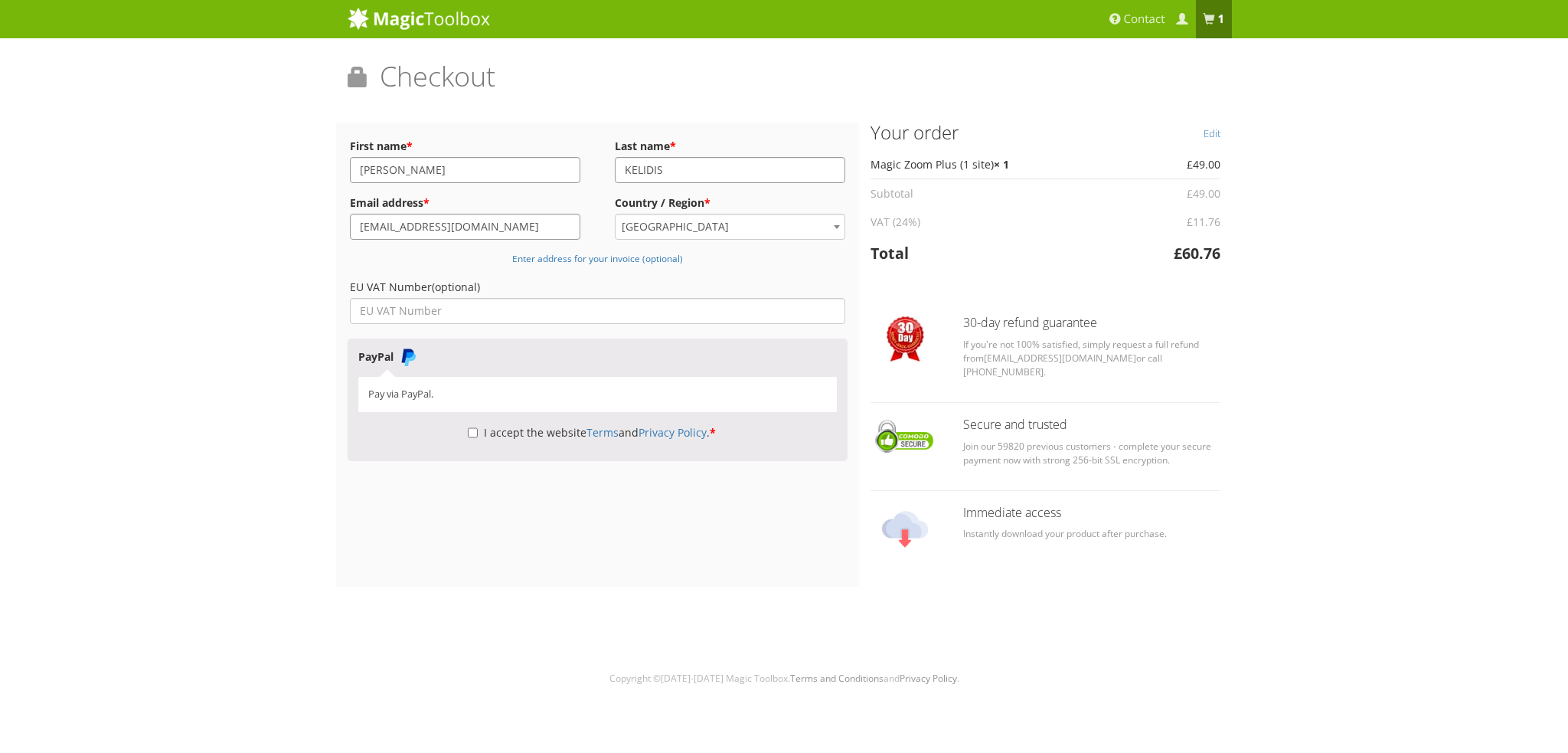
click at [239, 267] on div "Magic Zoom Plus Magic Zoom Magic Scroll Magic 360 Magic Slideshow Magic Thumb" at bounding box center [784, 346] width 1568 height 693
click at [427, 314] on input "EU VAT Number (optional)" at bounding box center [597, 311] width 495 height 26
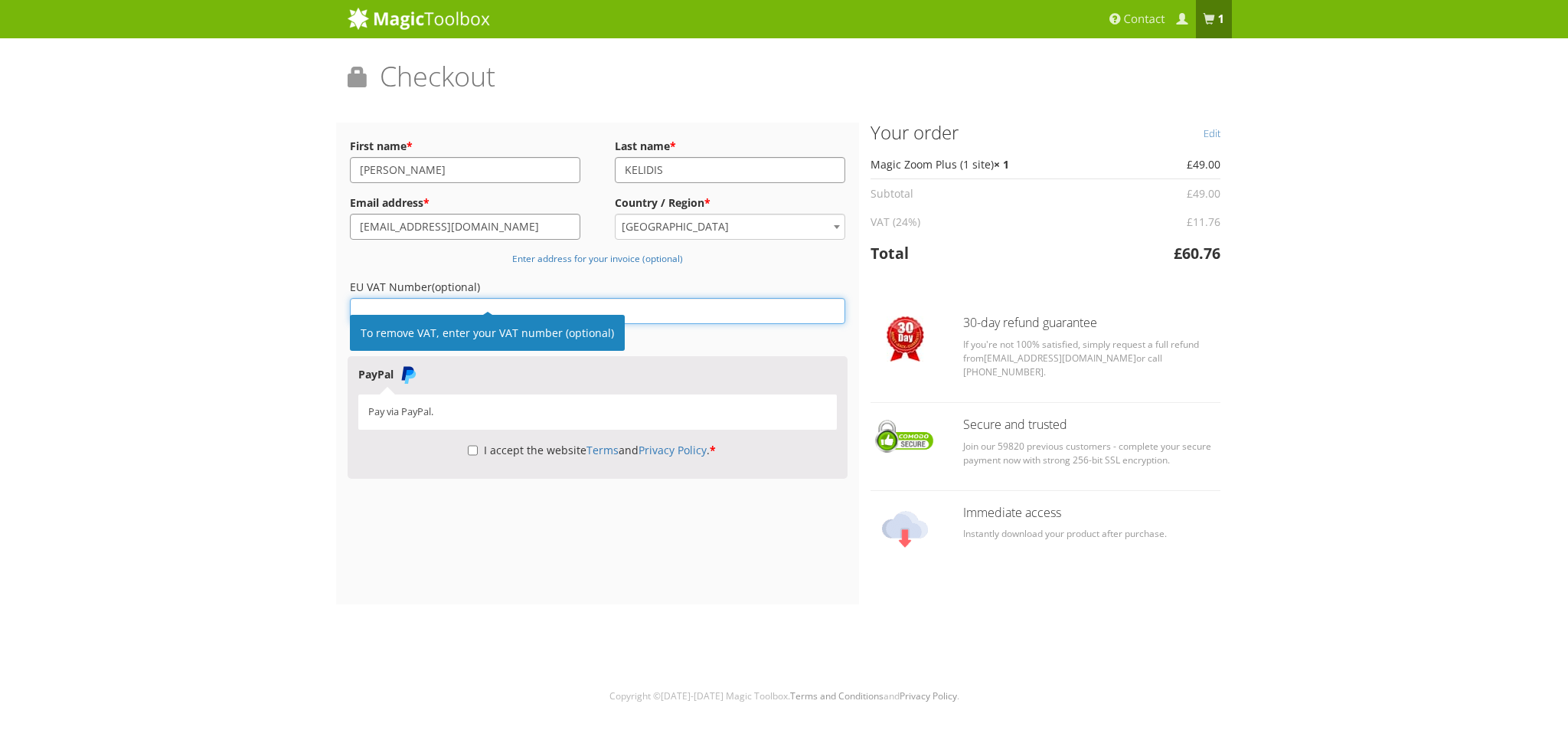
click at [480, 304] on input "EU VAT Number (optional)" at bounding box center [597, 311] width 495 height 26
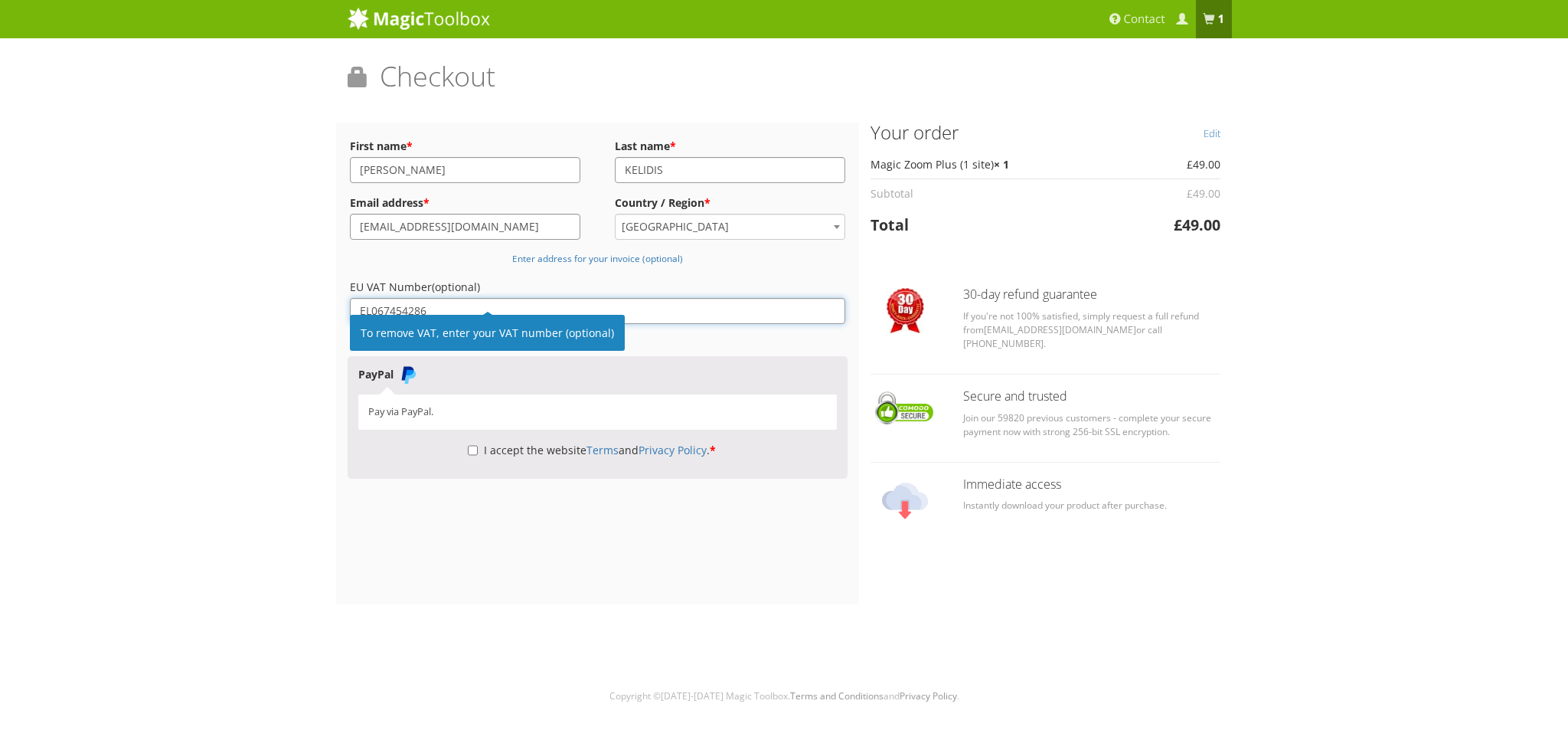
click at [567, 308] on input "EL067454286" at bounding box center [597, 311] width 495 height 26
click at [308, 324] on div "Magic Zoom Plus Magic Zoom Magic Scroll Magic 360 Magic Slideshow Magic Thumb" at bounding box center [784, 355] width 1568 height 711
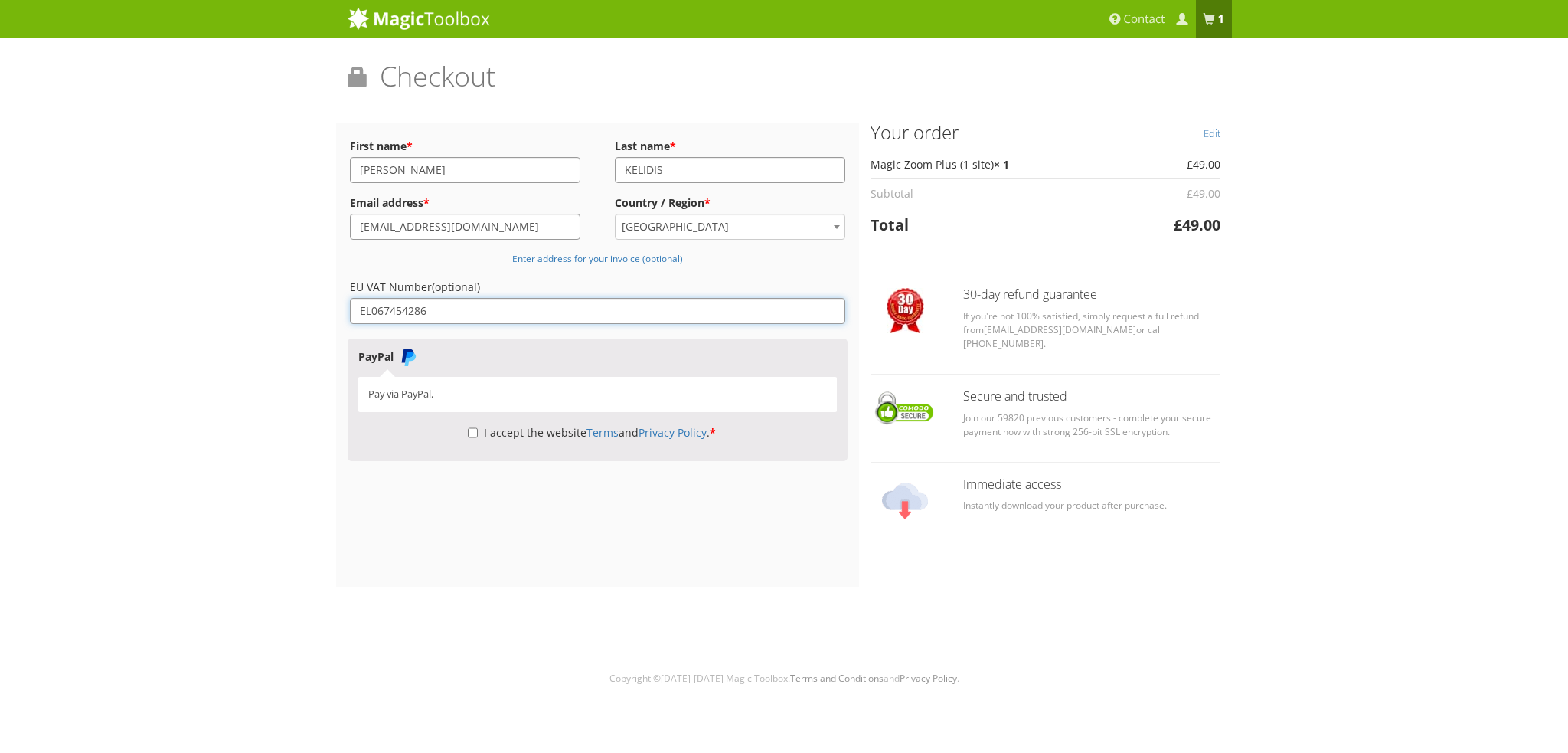
click at [454, 313] on input "EL067454286" at bounding box center [597, 311] width 495 height 26
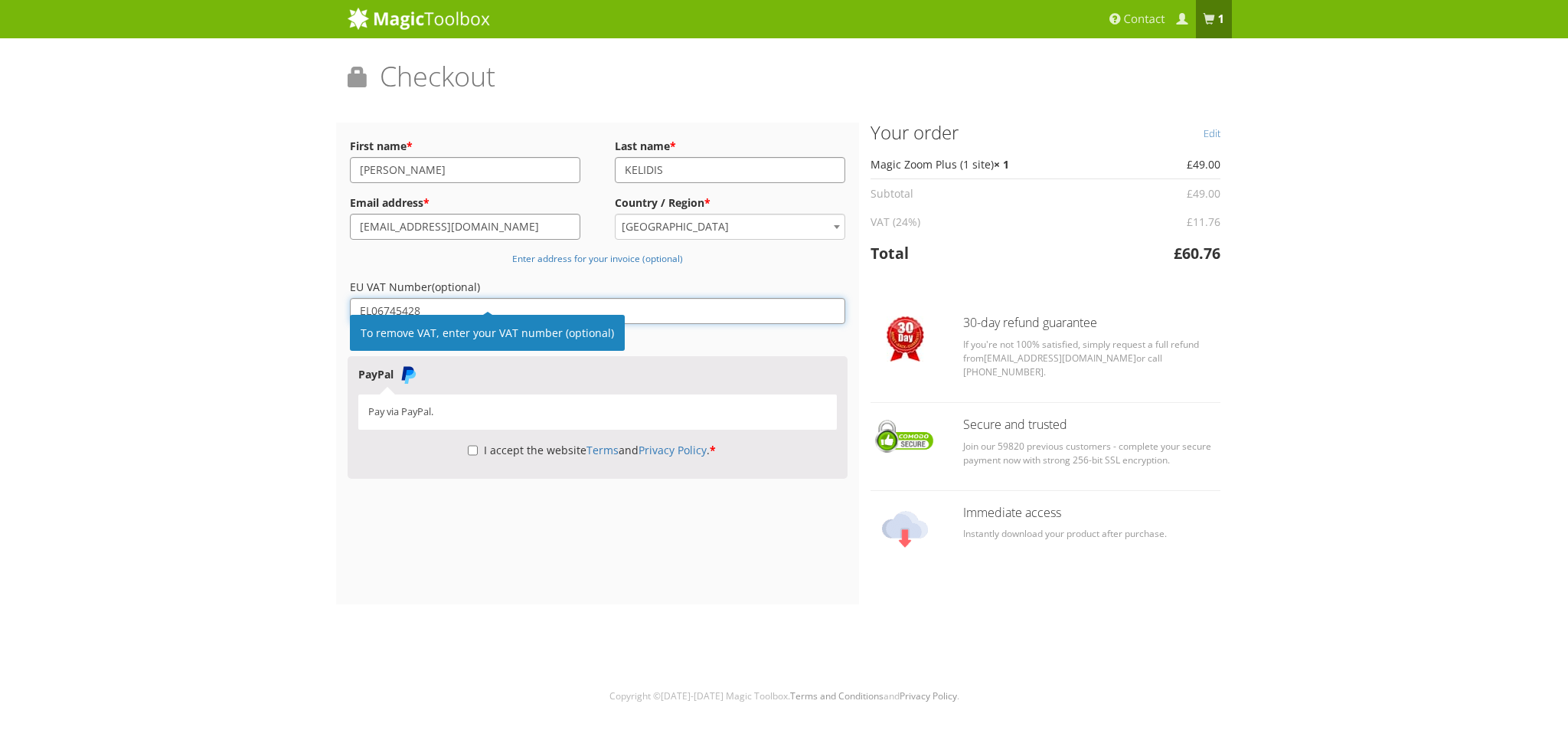
click at [458, 311] on input "EL06745428" at bounding box center [597, 311] width 495 height 26
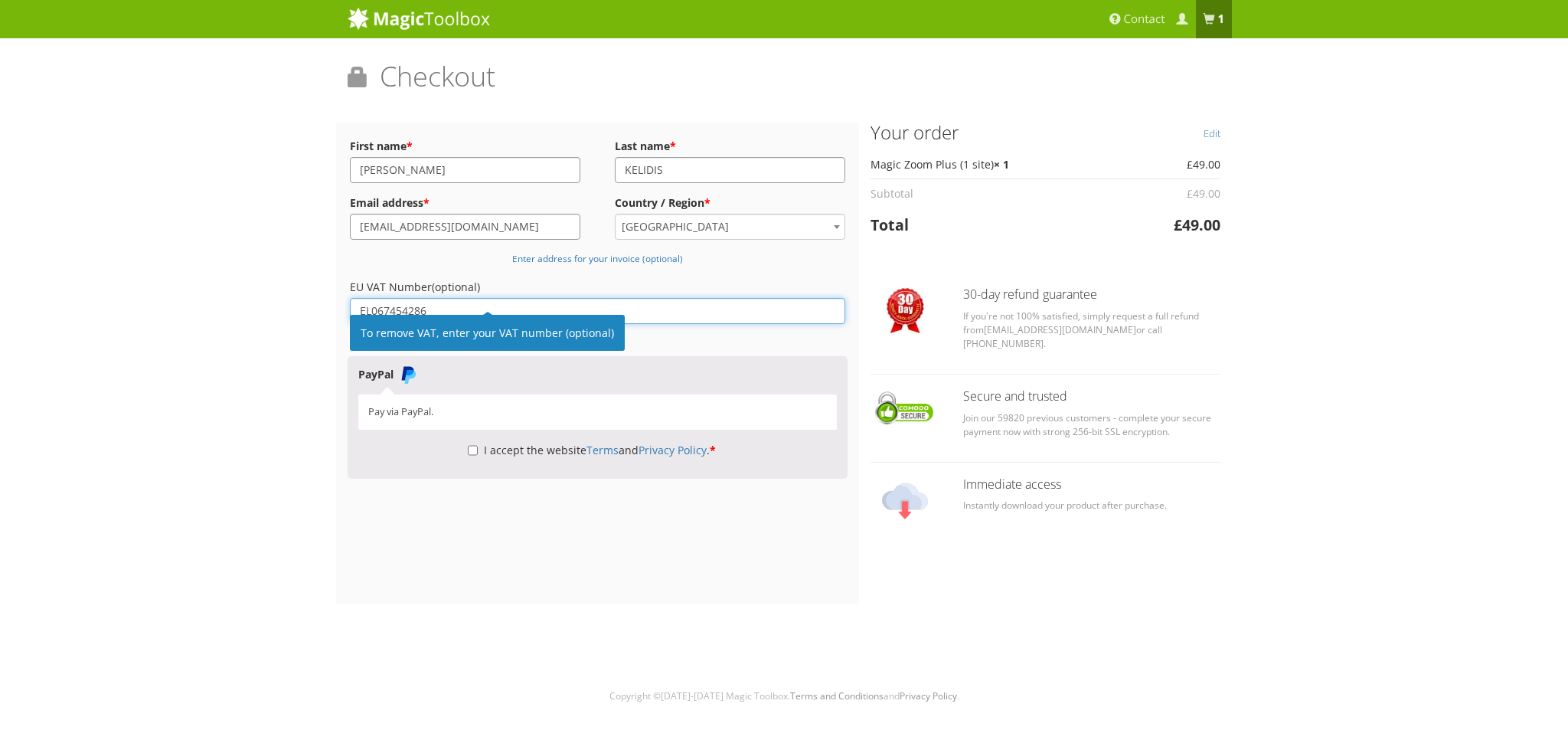
type input "EL067454286"
click at [223, 280] on div "Magic Zoom Plus Magic Zoom Magic Scroll Magic 360 Magic Slideshow Magic Thumb" at bounding box center [784, 355] width 1568 height 711
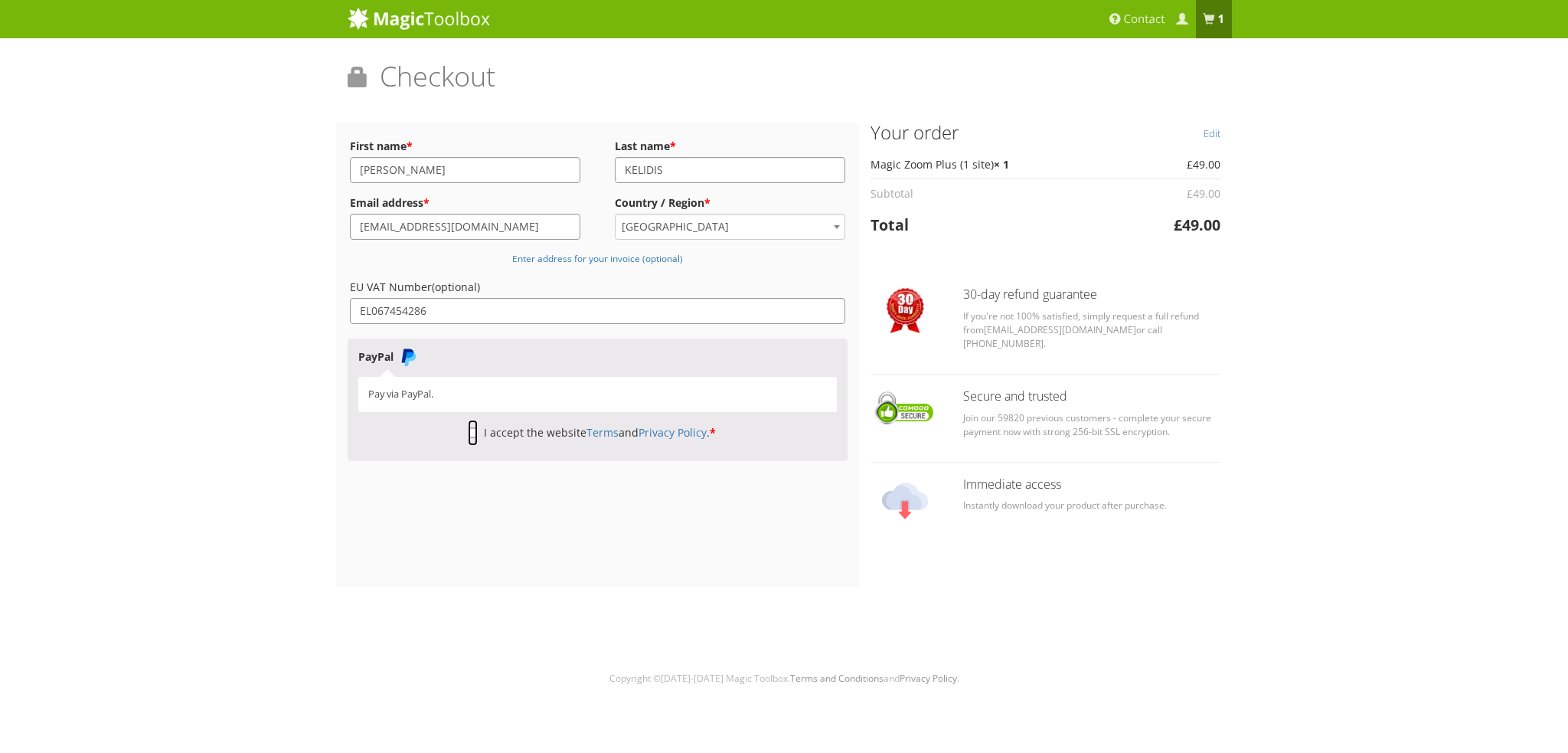
click at [468, 433] on input "I accept the website Terms and Privacy Policy . *" at bounding box center [472, 433] width 10 height 26
checkbox input "true"
click at [1201, 225] on bdi "£ 49.00" at bounding box center [1197, 224] width 46 height 20
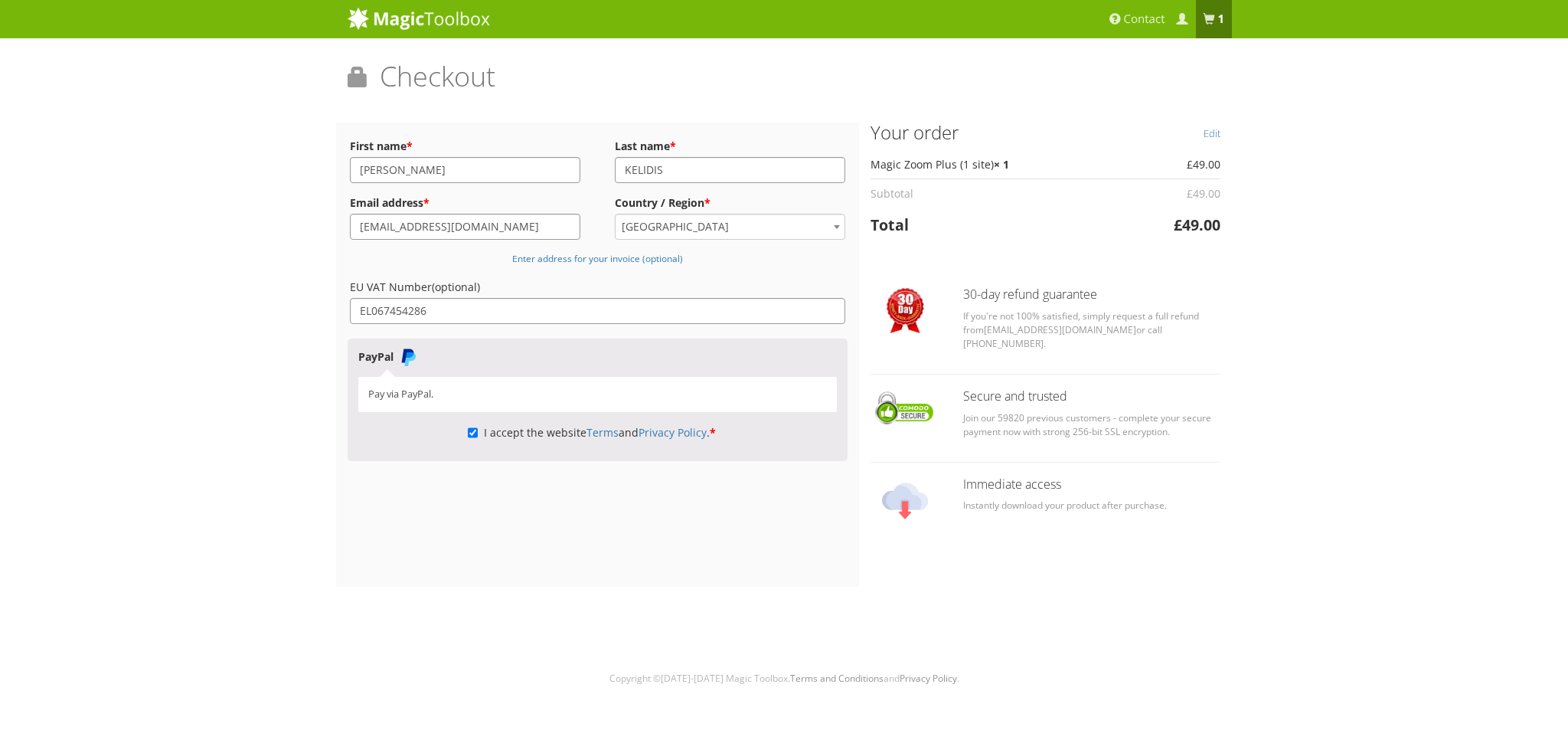
click at [232, 218] on div "Magic Zoom Plus Magic Zoom Magic Scroll Magic 360 Magic Slideshow Magic Thumb" at bounding box center [784, 346] width 1568 height 693
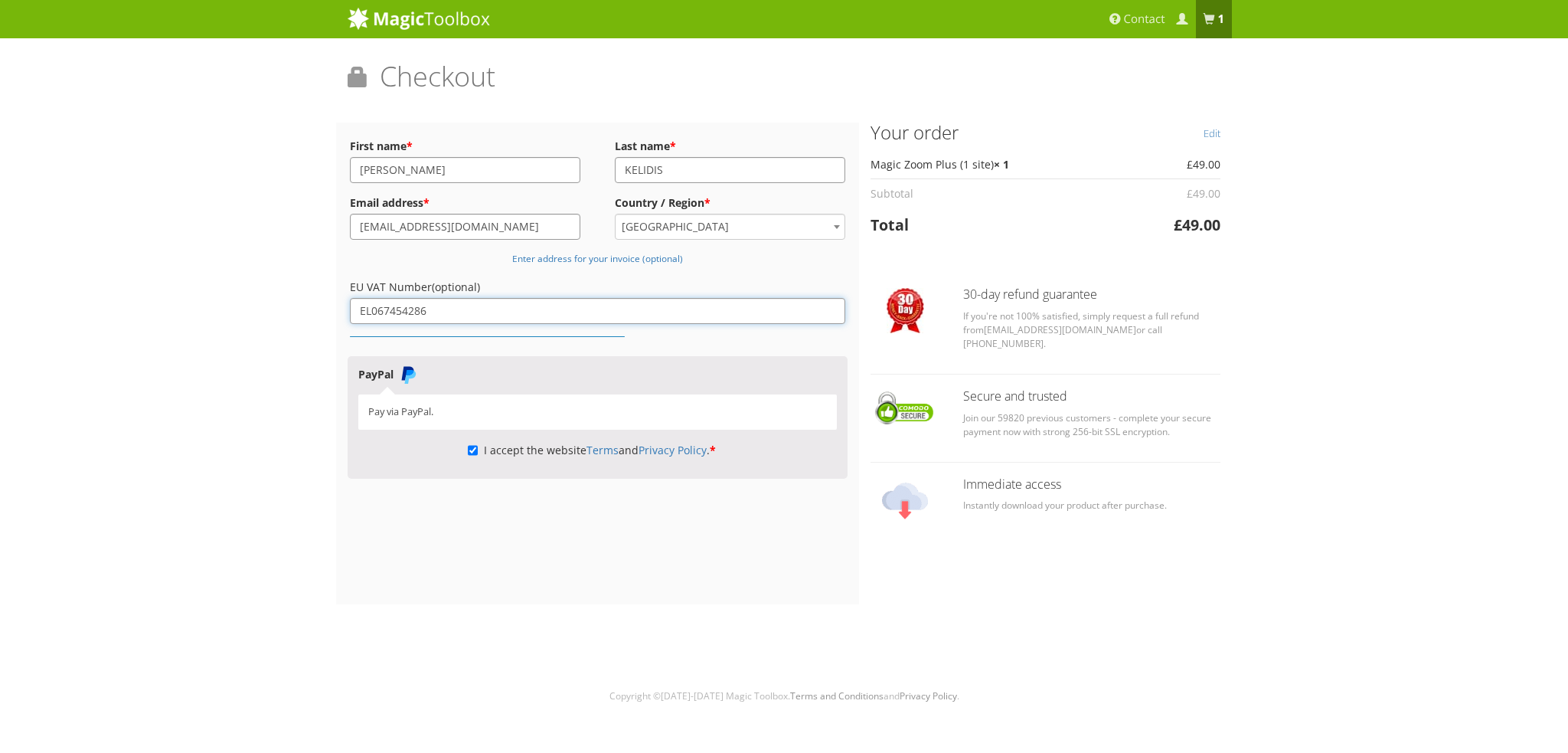
click at [578, 315] on input "EL067454286" at bounding box center [597, 311] width 495 height 26
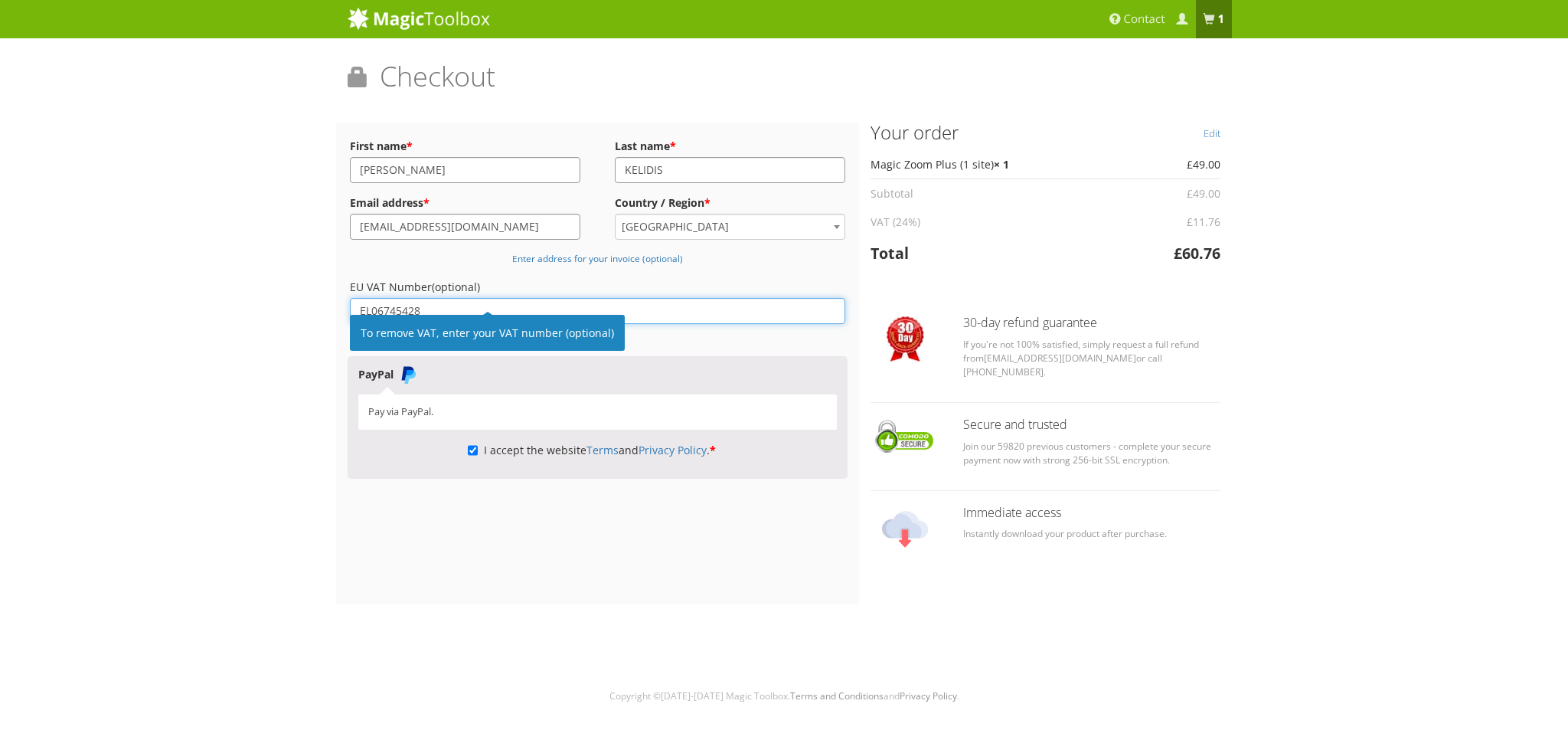
type input "EL06745428"
click at [55, 282] on div "Magic Zoom Plus Magic Zoom Magic Scroll Magic 360 Magic Slideshow Magic Thumb" at bounding box center [784, 355] width 1568 height 711
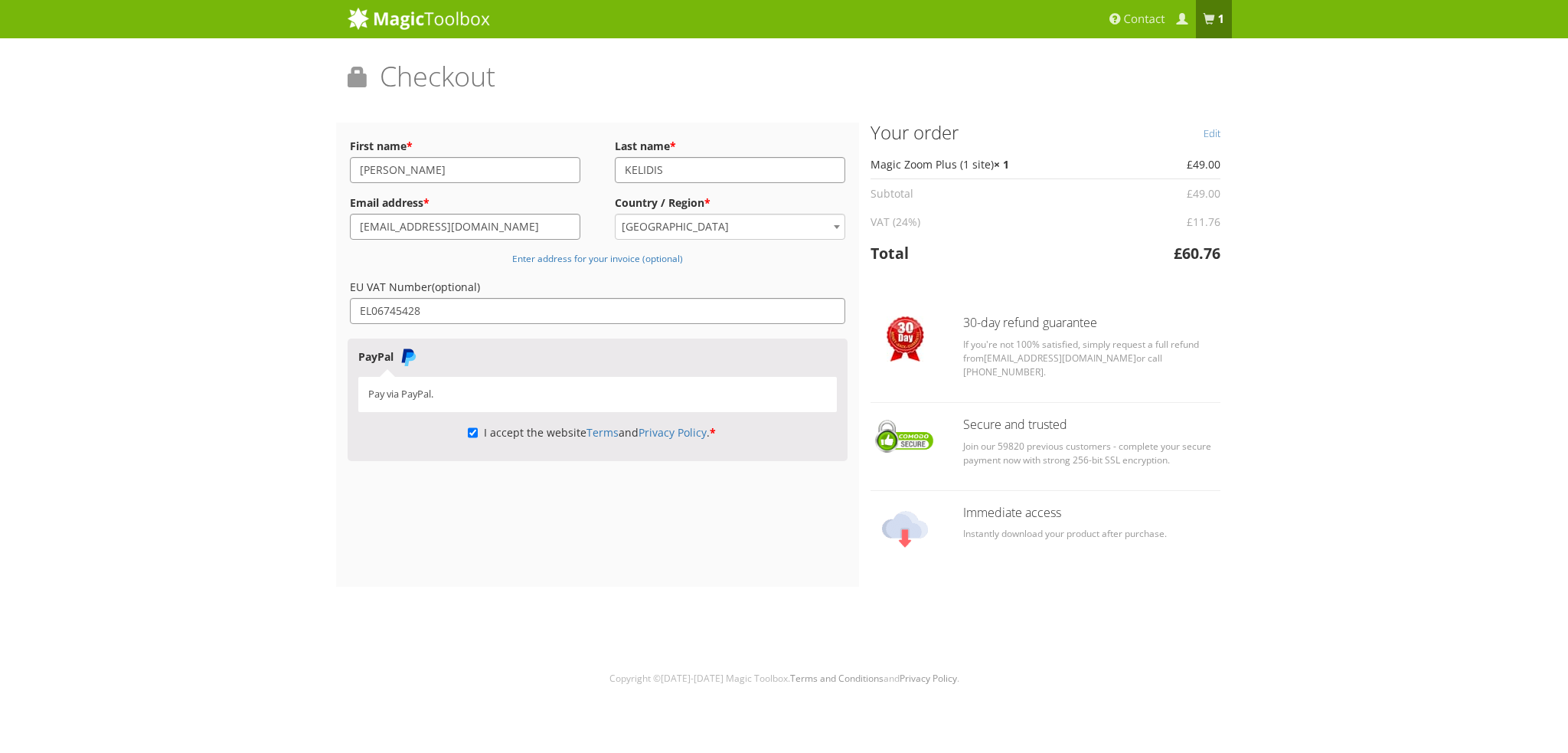
click at [1188, 252] on bdi "£ 60.76" at bounding box center [1197, 253] width 46 height 20
click at [1389, 284] on div "Magic Zoom Plus Magic Zoom Magic Scroll Magic 360 Magic Slideshow Magic Thumb" at bounding box center [784, 346] width 1568 height 693
